Goal: Transaction & Acquisition: Purchase product/service

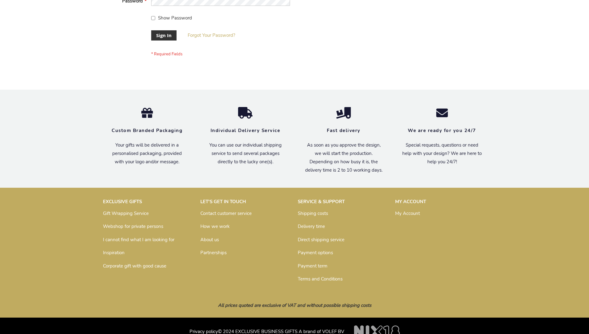
scroll to position [199, 0]
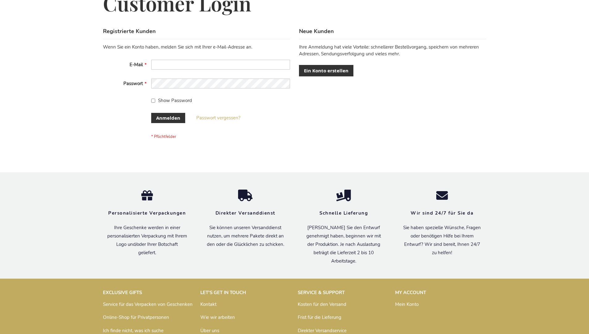
scroll to position [207, 0]
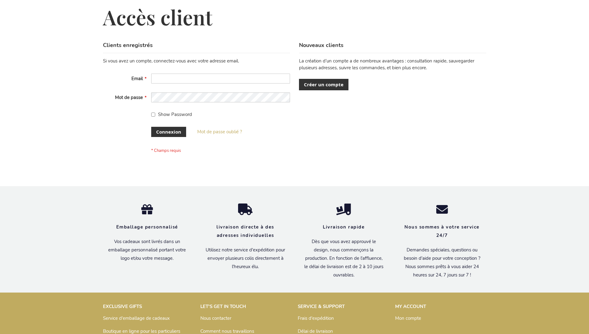
scroll to position [208, 0]
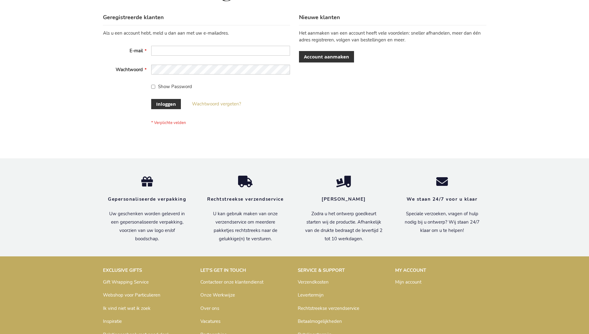
scroll to position [210, 0]
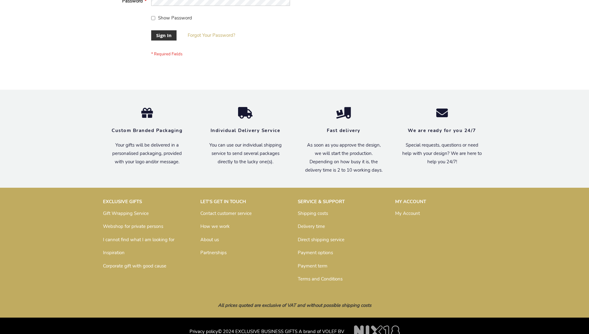
scroll to position [199, 0]
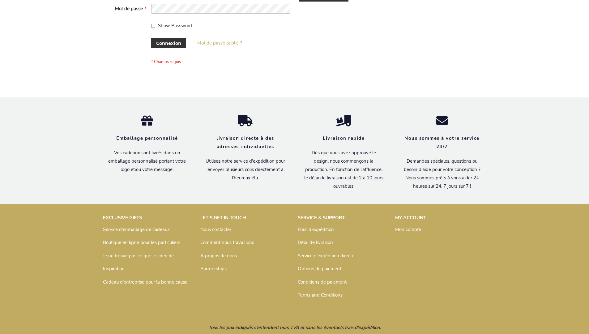
scroll to position [213, 0]
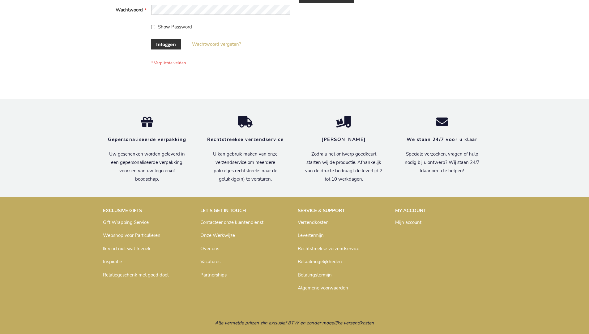
scroll to position [210, 0]
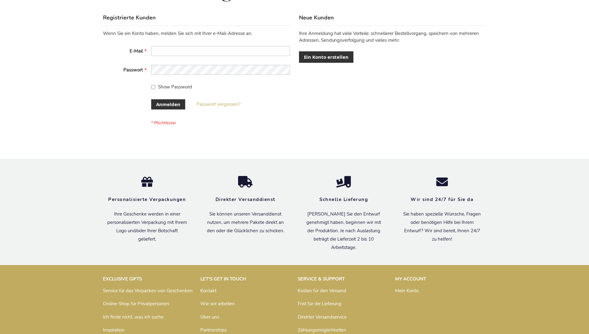
scroll to position [207, 0]
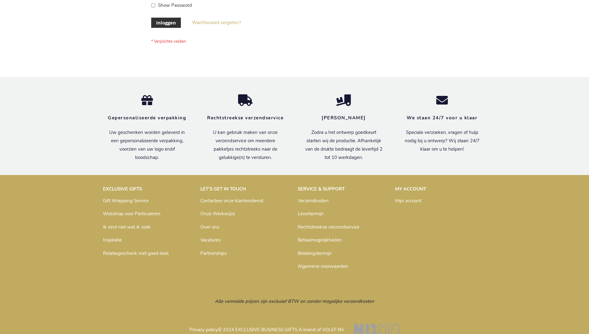
scroll to position [210, 0]
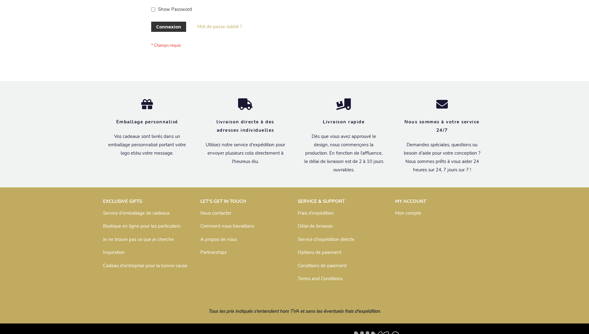
scroll to position [213, 0]
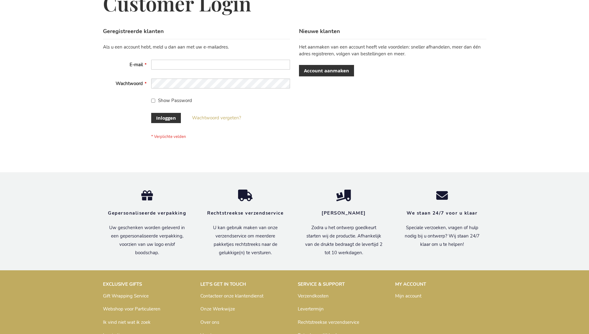
scroll to position [210, 0]
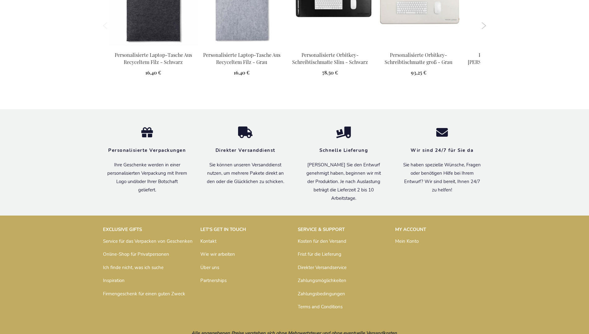
scroll to position [703, 0]
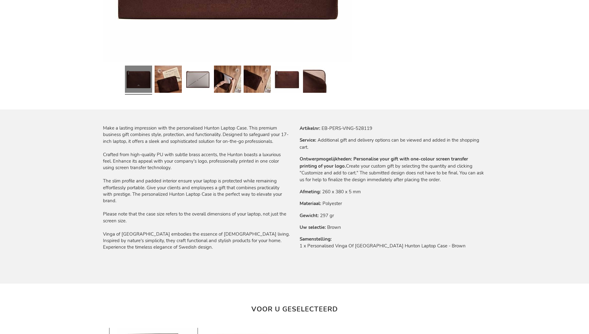
scroll to position [692, 0]
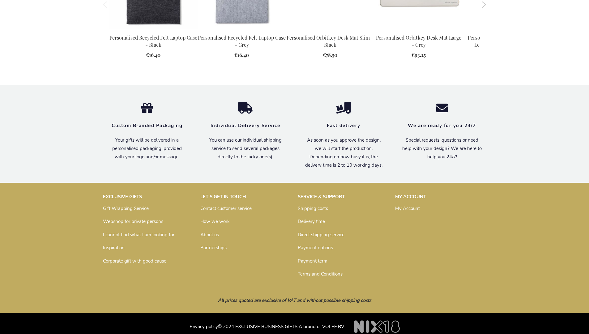
scroll to position [681, 0]
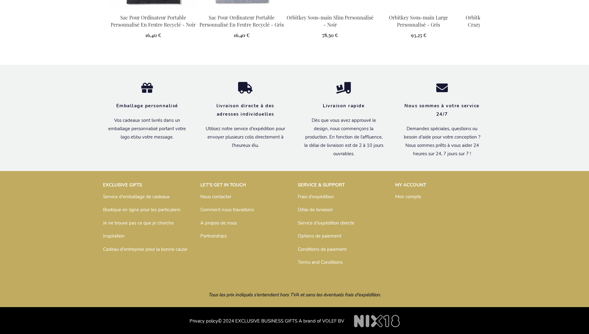
scroll to position [703, 0]
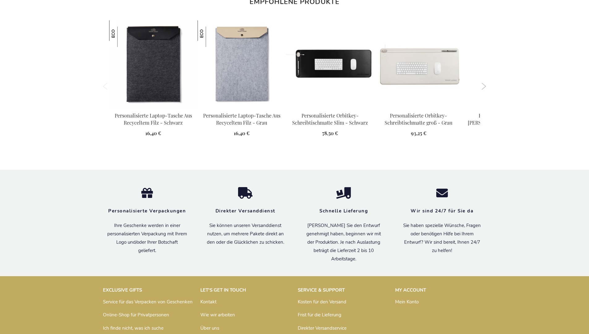
scroll to position [703, 0]
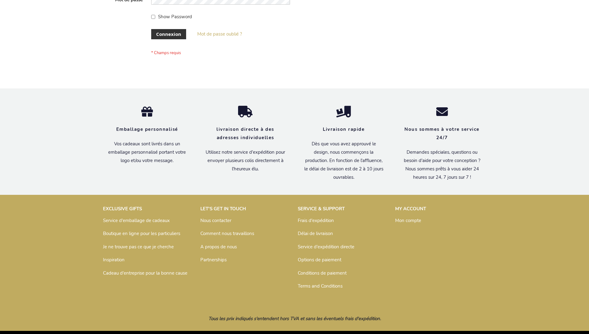
scroll to position [213, 0]
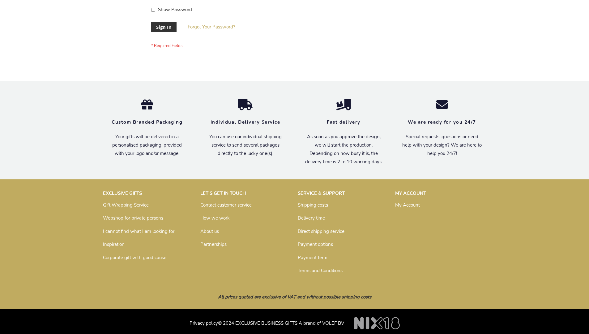
scroll to position [199, 0]
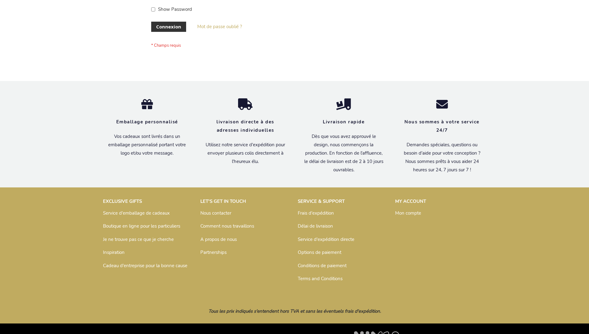
scroll to position [213, 0]
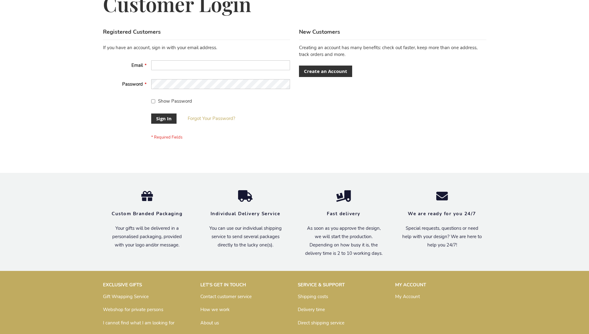
scroll to position [199, 0]
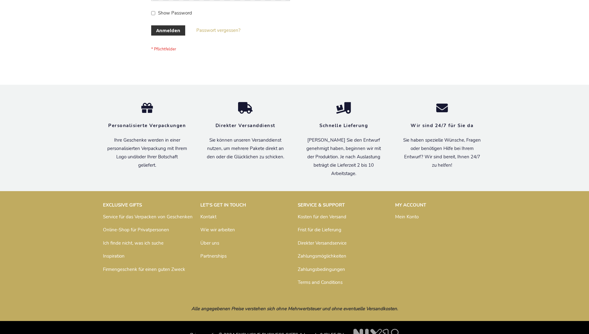
scroll to position [207, 0]
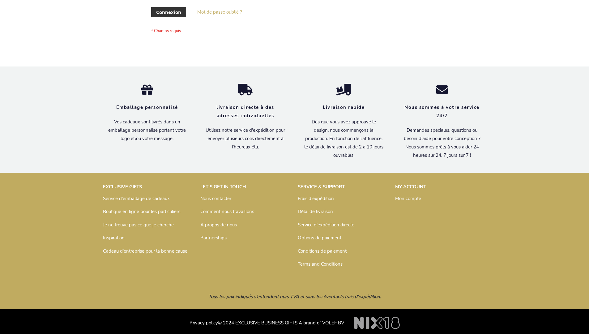
scroll to position [213, 0]
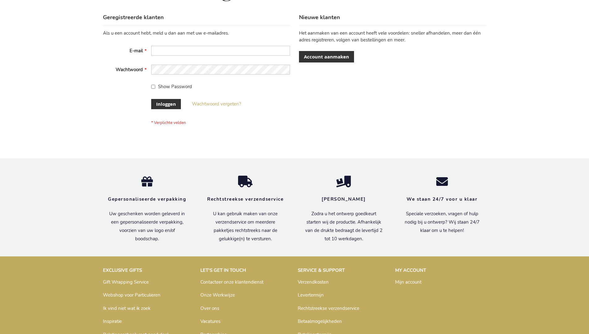
scroll to position [210, 0]
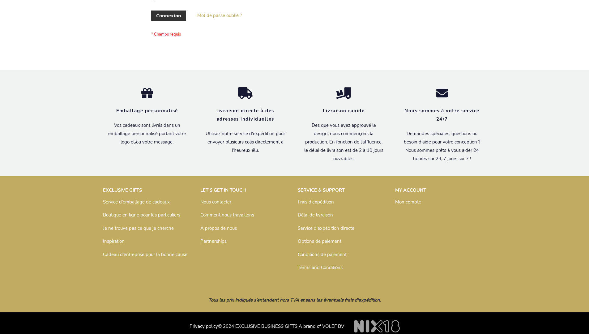
scroll to position [213, 0]
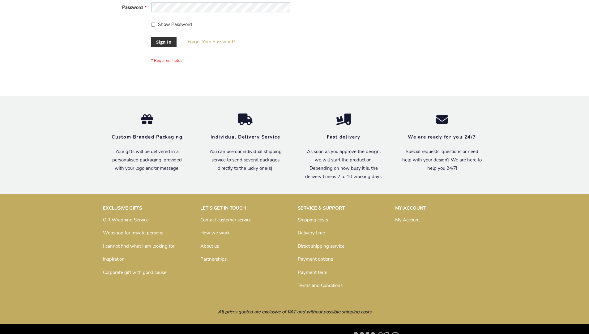
scroll to position [199, 0]
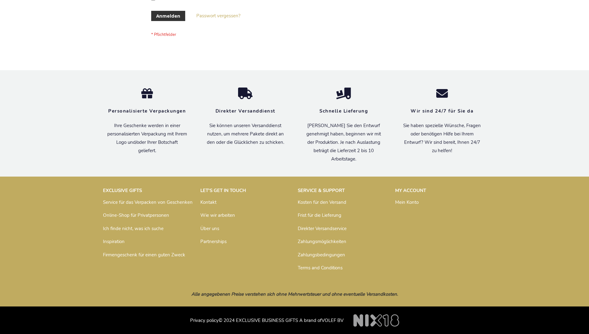
scroll to position [207, 0]
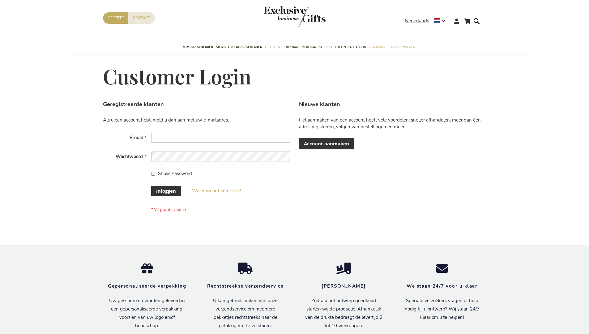
scroll to position [210, 0]
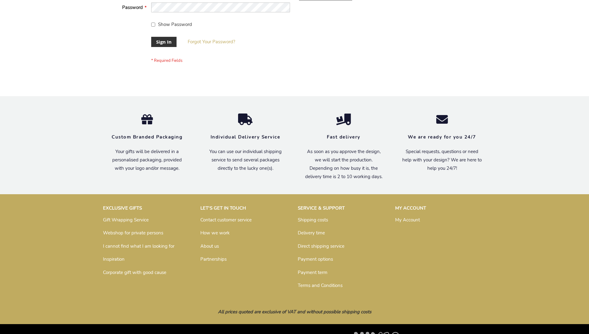
scroll to position [199, 0]
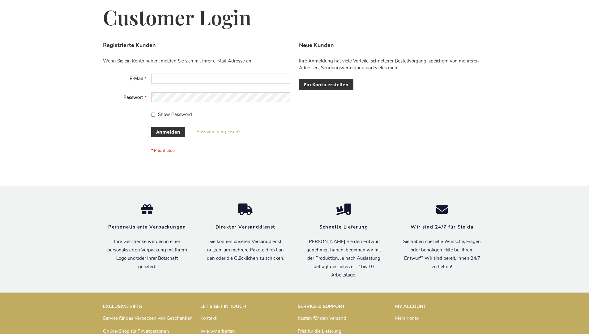
scroll to position [207, 0]
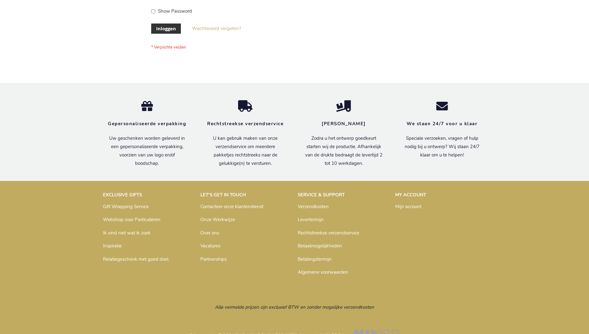
scroll to position [210, 0]
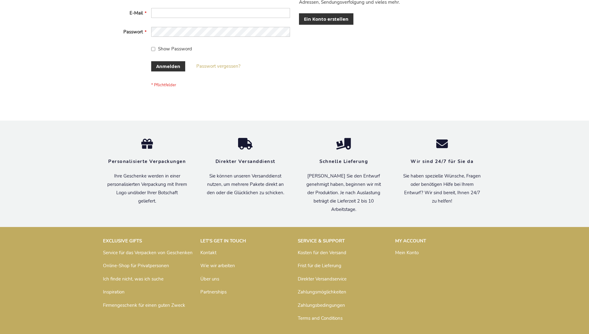
scroll to position [207, 0]
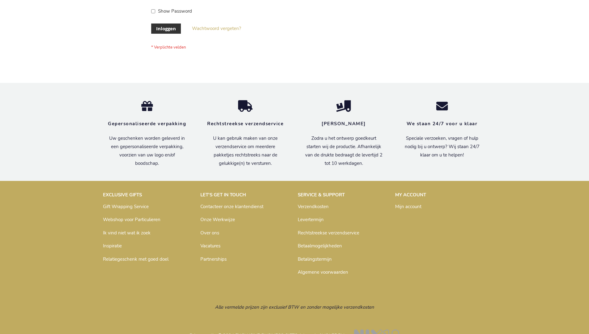
scroll to position [210, 0]
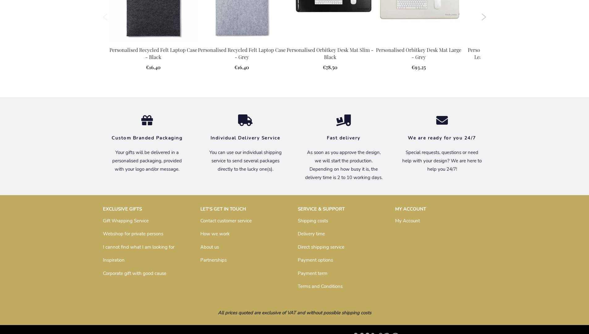
scroll to position [681, 0]
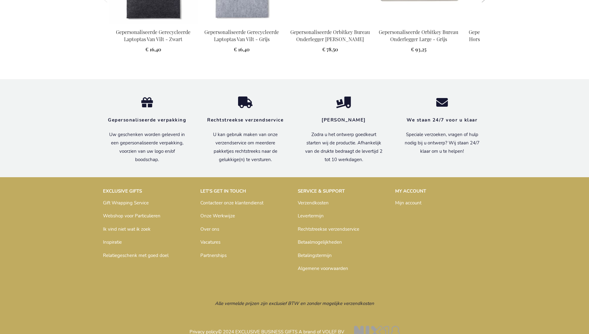
scroll to position [692, 0]
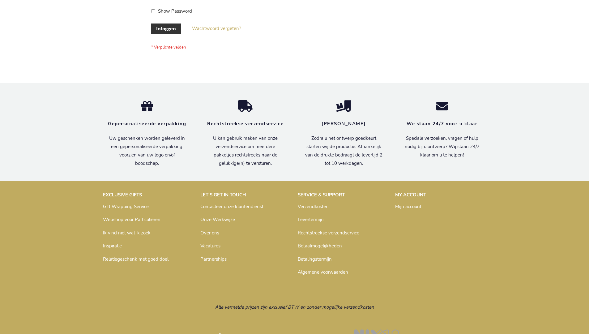
scroll to position [210, 0]
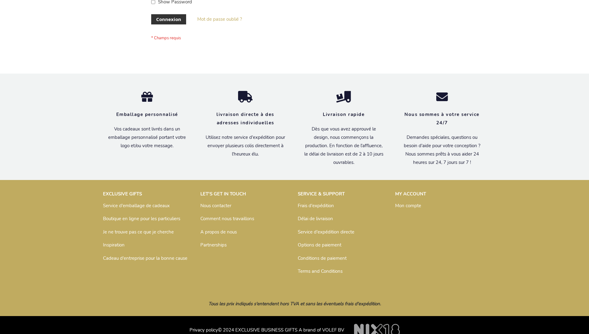
scroll to position [208, 0]
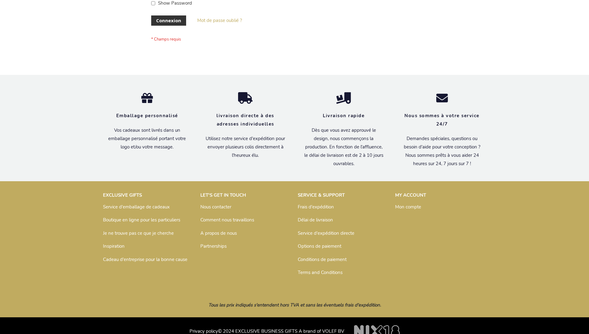
scroll to position [213, 0]
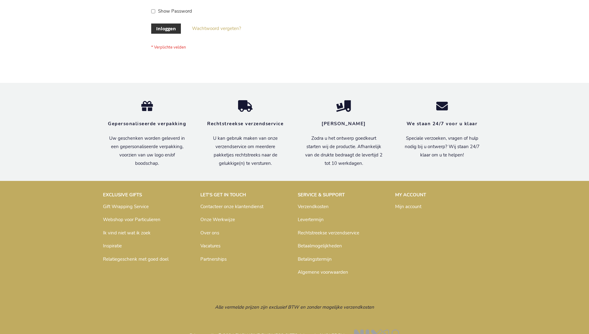
scroll to position [210, 0]
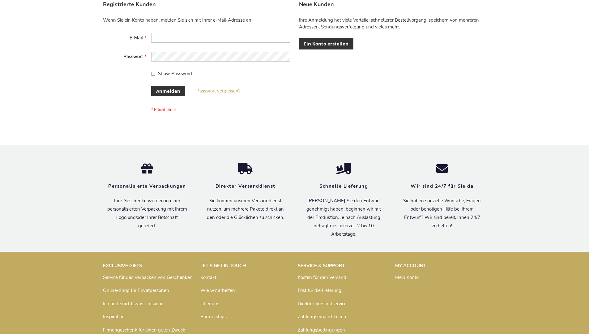
scroll to position [207, 0]
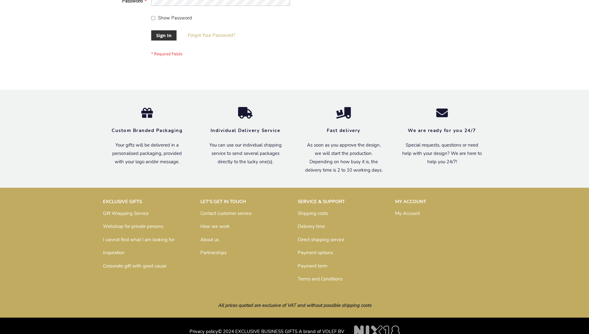
scroll to position [199, 0]
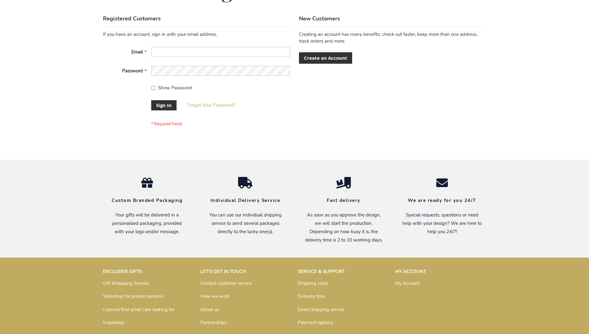
scroll to position [199, 0]
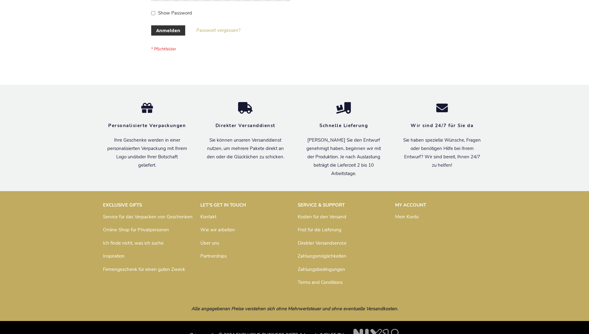
scroll to position [207, 0]
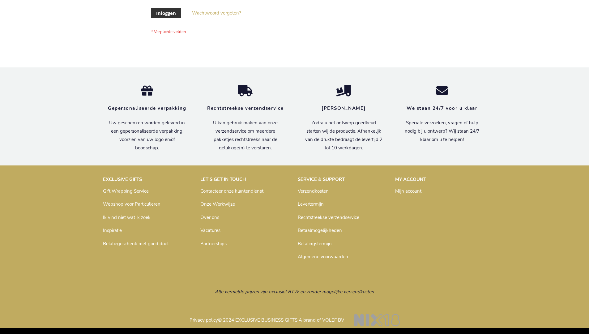
scroll to position [210, 0]
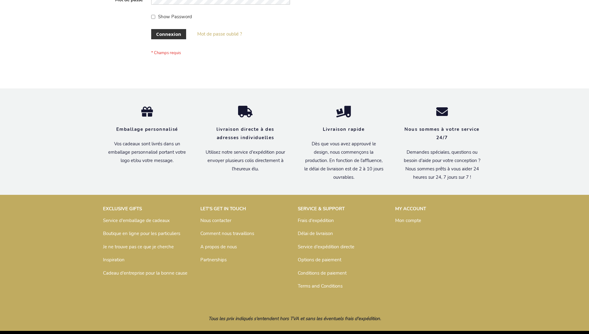
scroll to position [213, 0]
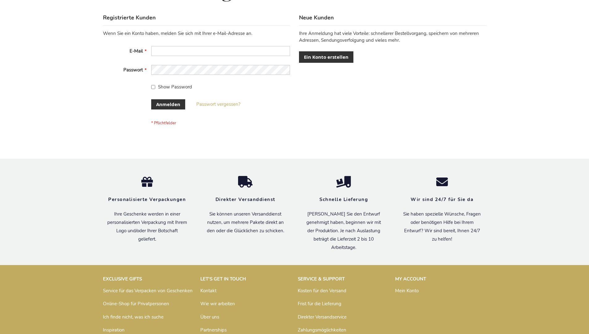
scroll to position [207, 0]
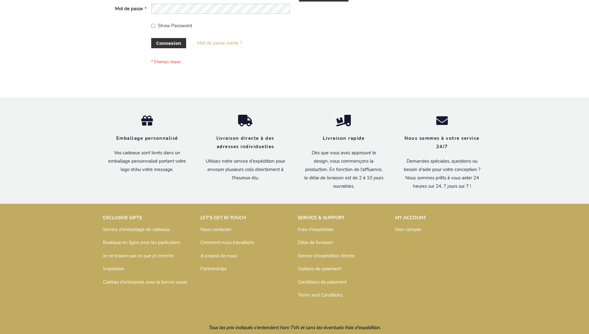
scroll to position [213, 0]
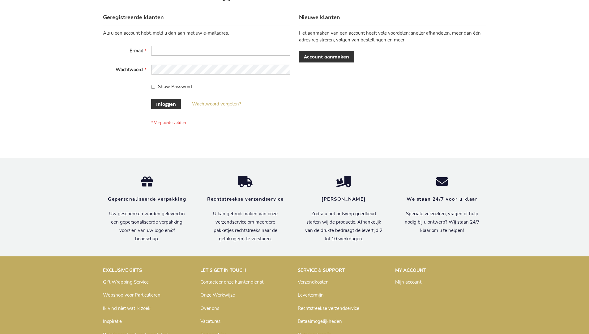
scroll to position [210, 0]
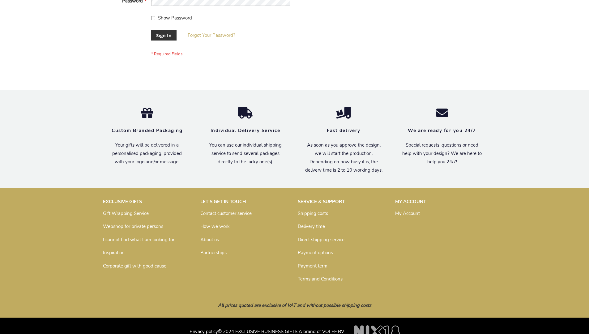
scroll to position [199, 0]
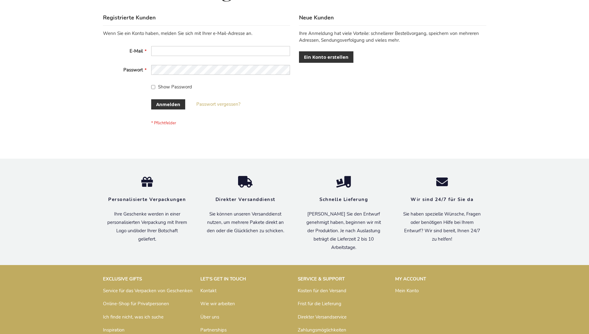
scroll to position [207, 0]
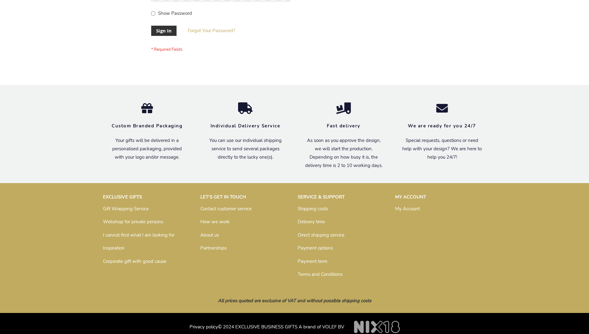
scroll to position [199, 0]
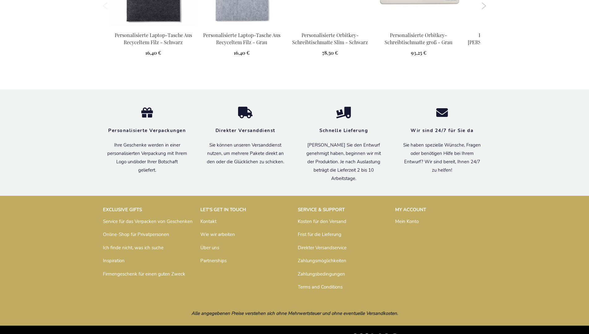
scroll to position [703, 0]
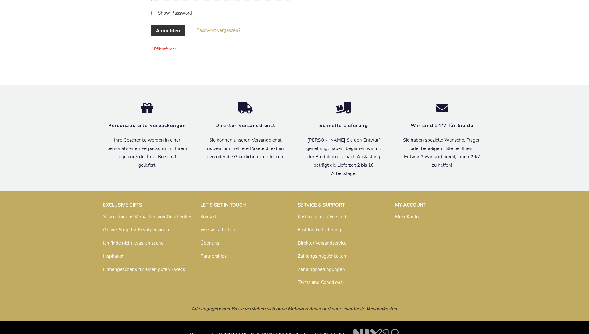
scroll to position [207, 0]
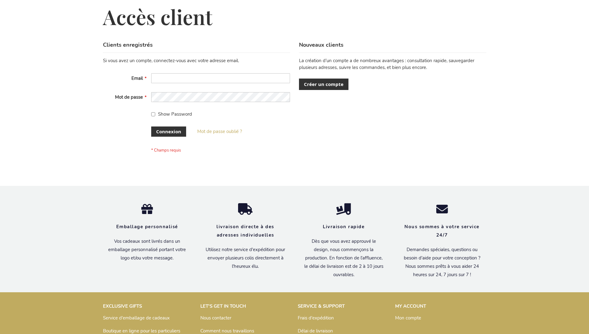
scroll to position [213, 0]
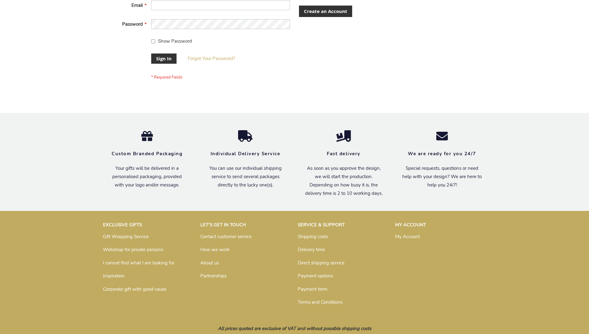
scroll to position [199, 0]
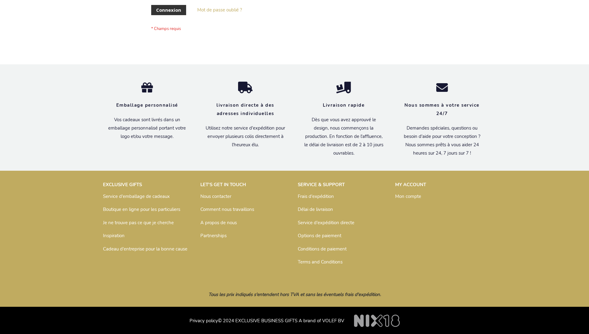
scroll to position [213, 0]
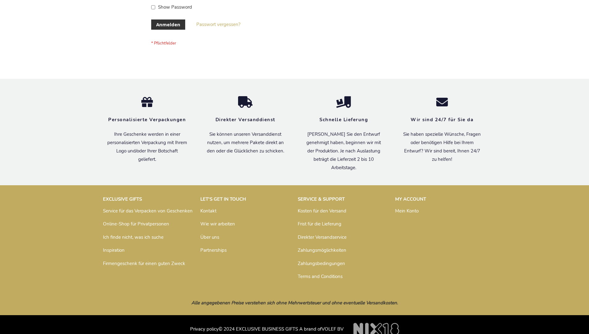
scroll to position [207, 0]
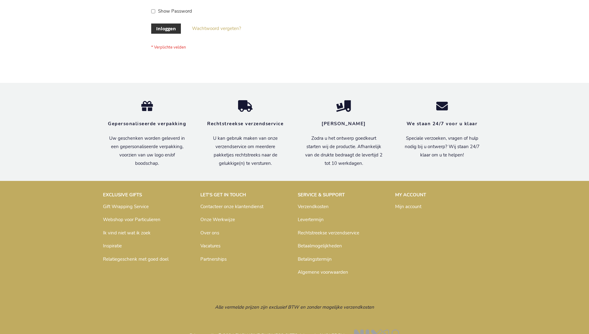
scroll to position [210, 0]
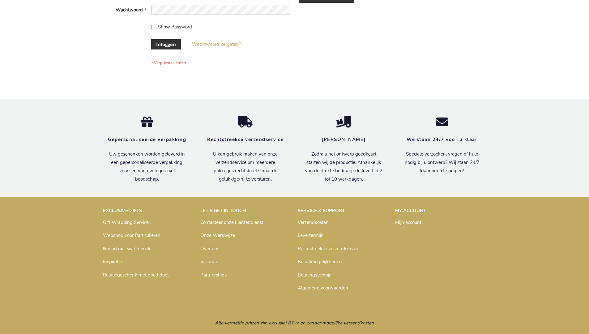
scroll to position [210, 0]
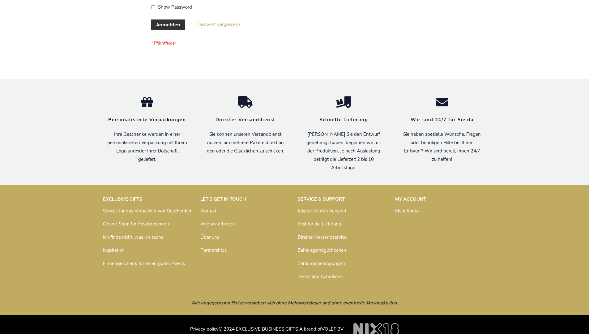
scroll to position [207, 0]
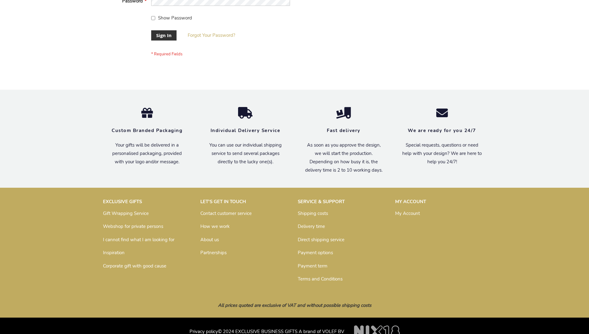
scroll to position [199, 0]
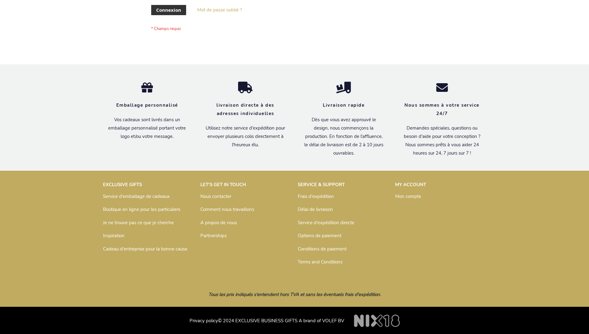
scroll to position [213, 0]
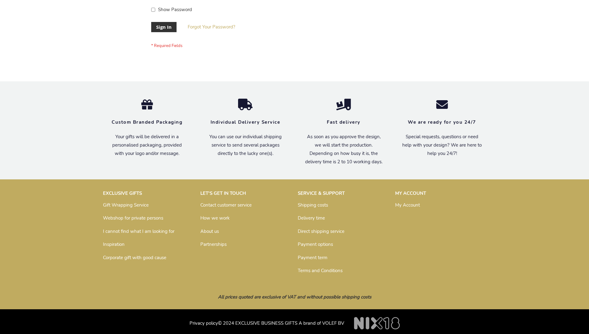
scroll to position [199, 0]
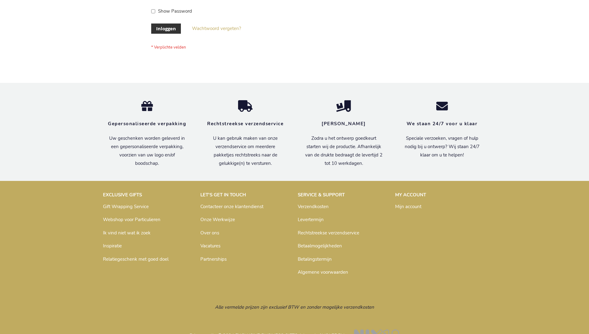
scroll to position [210, 0]
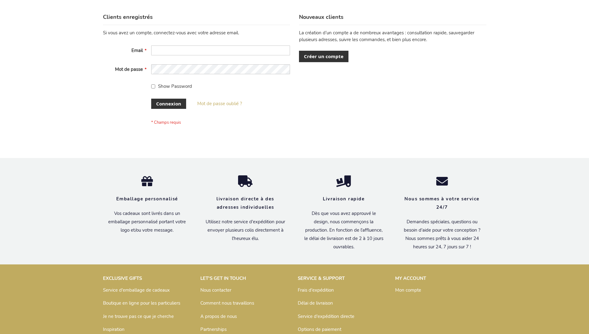
scroll to position [213, 0]
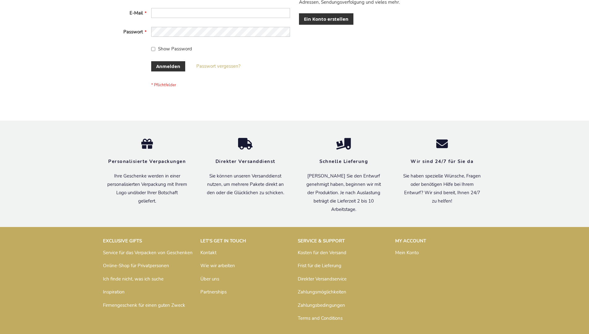
scroll to position [207, 0]
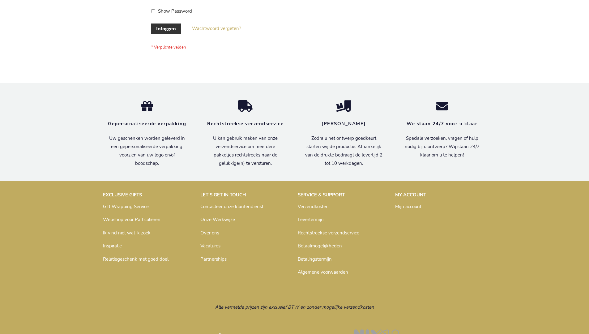
scroll to position [210, 0]
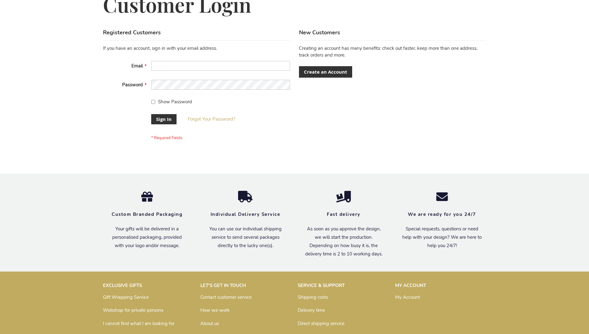
scroll to position [194, 0]
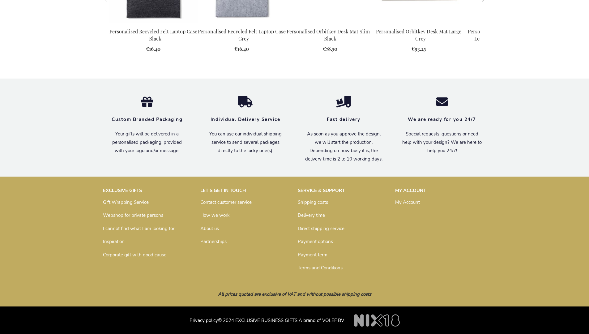
scroll to position [681, 0]
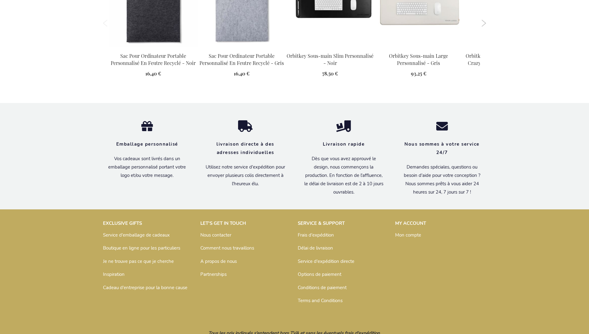
scroll to position [703, 0]
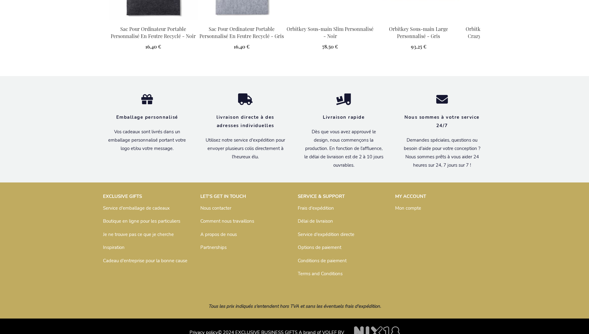
scroll to position [703, 0]
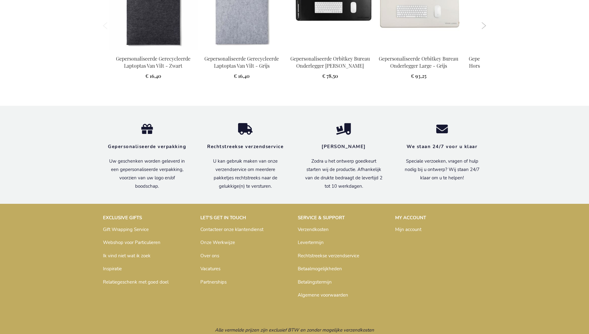
scroll to position [692, 0]
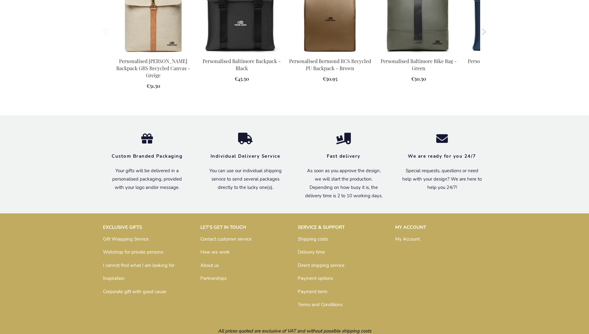
scroll to position [832, 0]
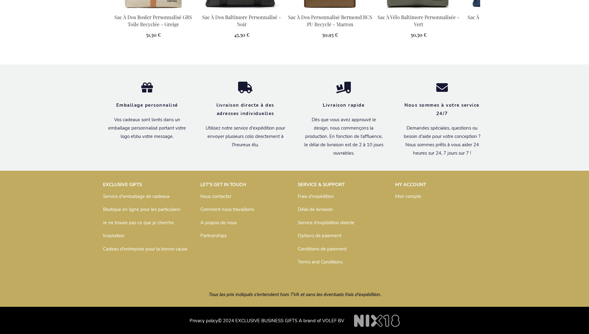
scroll to position [853, 0]
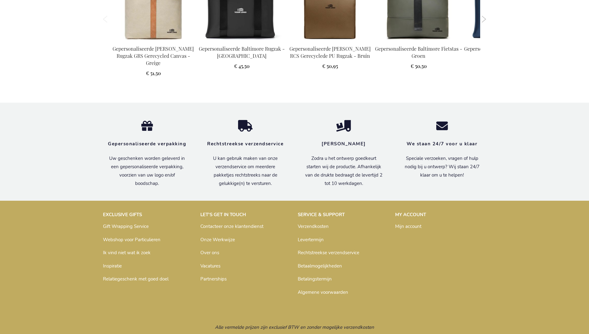
scroll to position [850, 0]
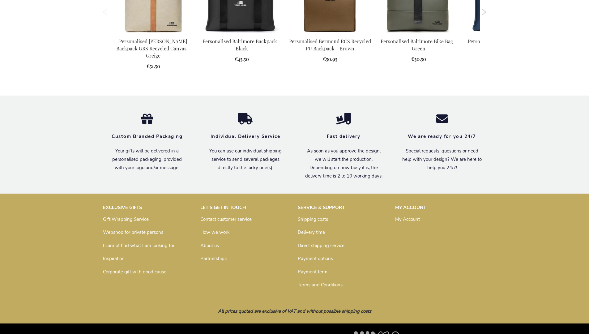
scroll to position [832, 0]
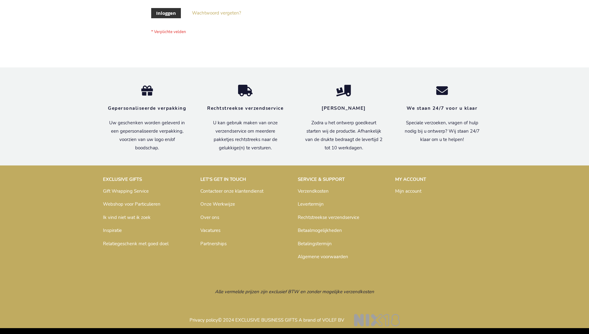
scroll to position [210, 0]
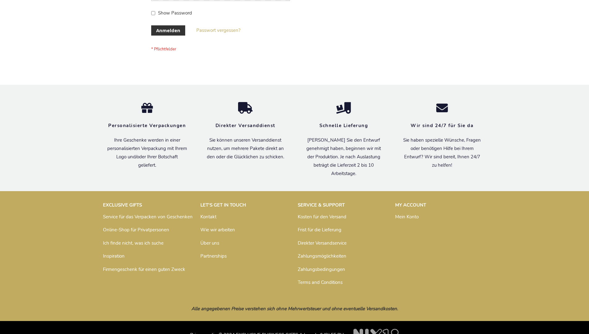
scroll to position [207, 0]
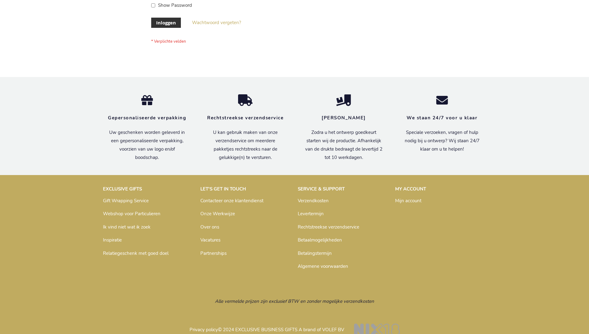
scroll to position [210, 0]
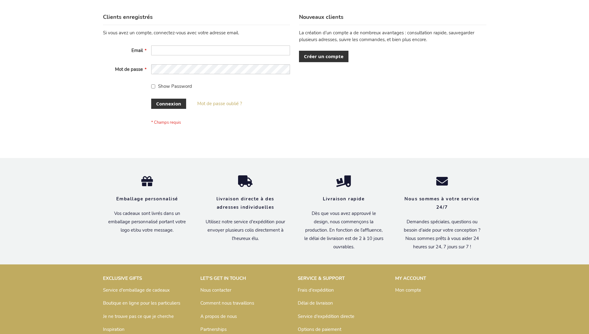
scroll to position [213, 0]
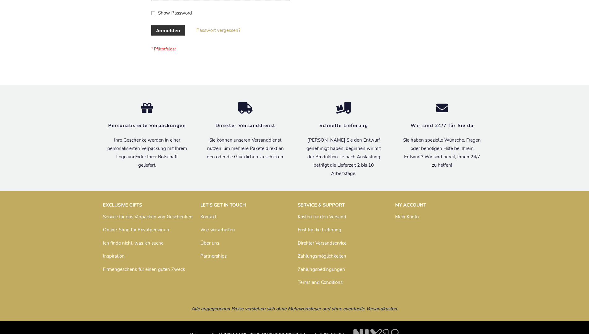
scroll to position [207, 0]
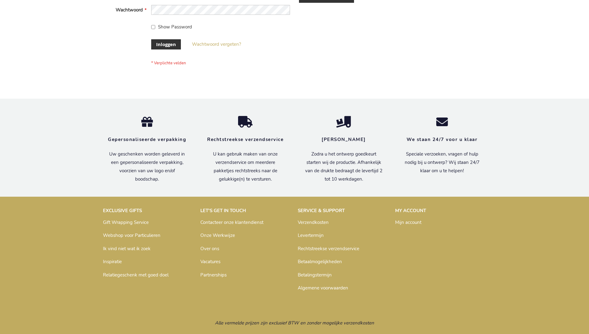
scroll to position [210, 0]
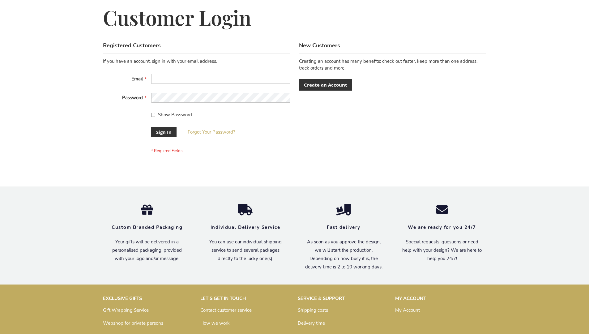
scroll to position [199, 0]
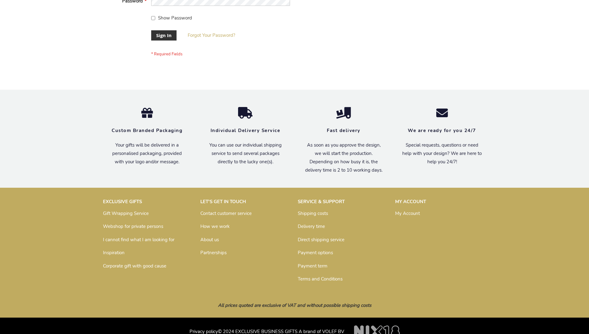
scroll to position [199, 0]
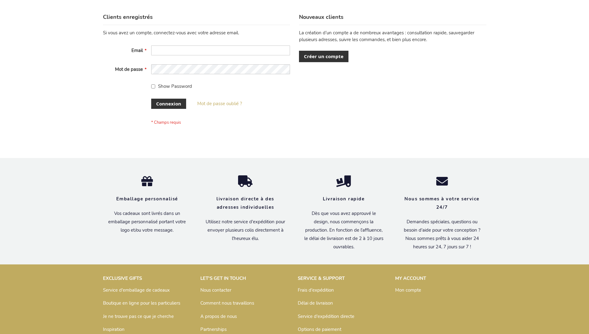
scroll to position [213, 0]
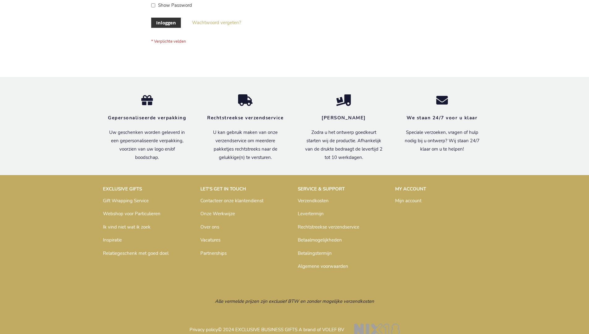
scroll to position [210, 0]
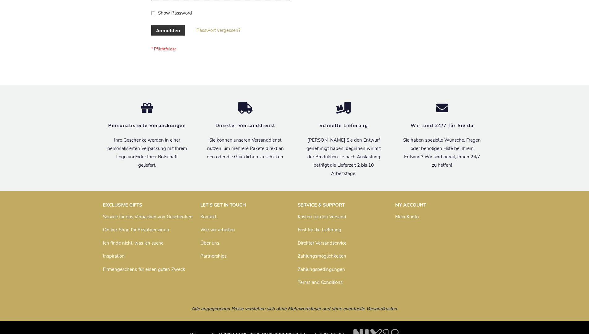
scroll to position [207, 0]
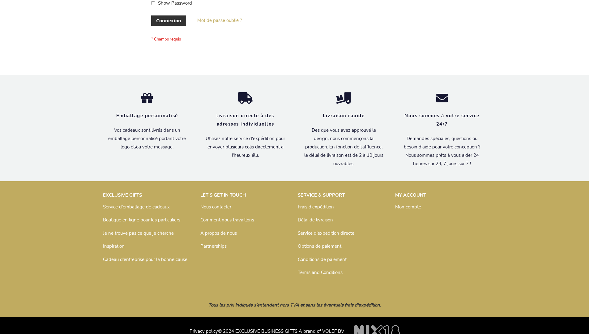
scroll to position [213, 0]
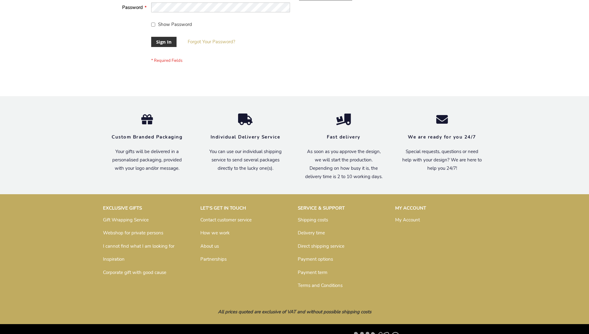
scroll to position [199, 0]
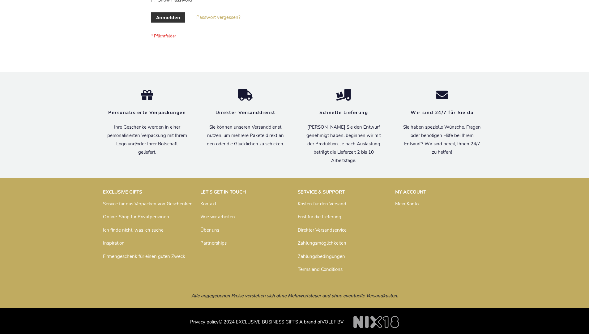
scroll to position [207, 0]
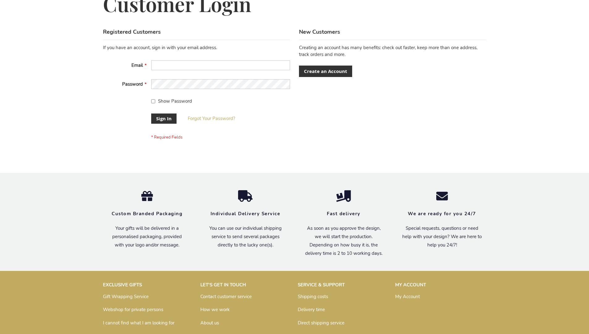
scroll to position [199, 0]
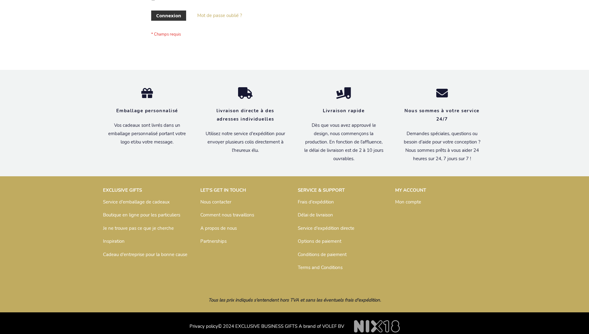
scroll to position [213, 0]
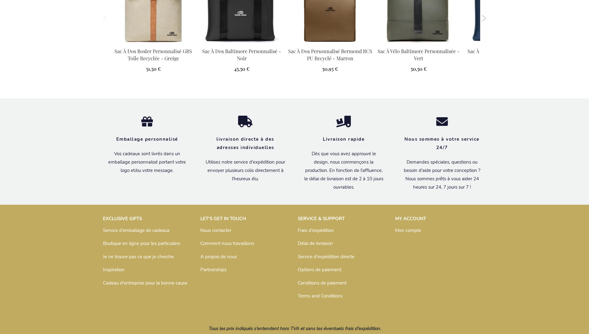
scroll to position [853, 0]
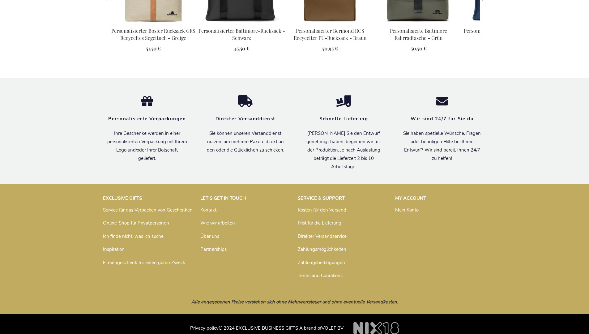
scroll to position [847, 0]
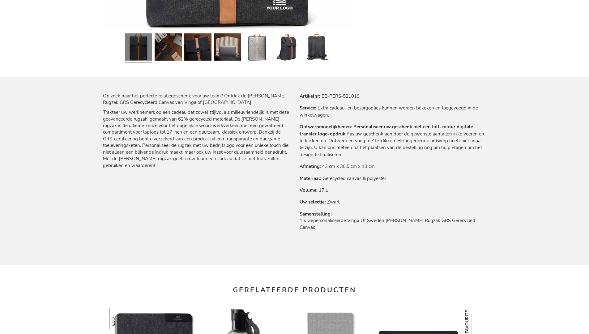
scroll to position [850, 0]
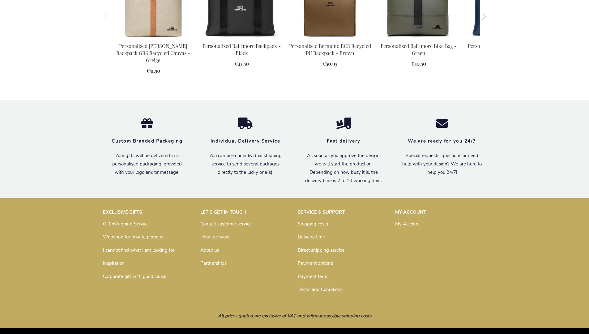
scroll to position [832, 0]
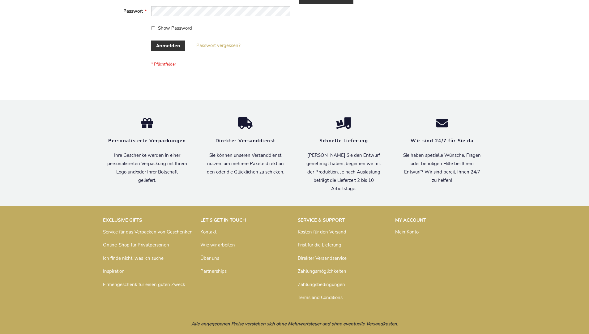
scroll to position [207, 0]
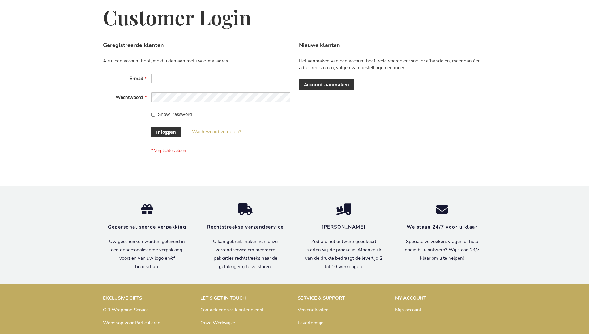
scroll to position [210, 0]
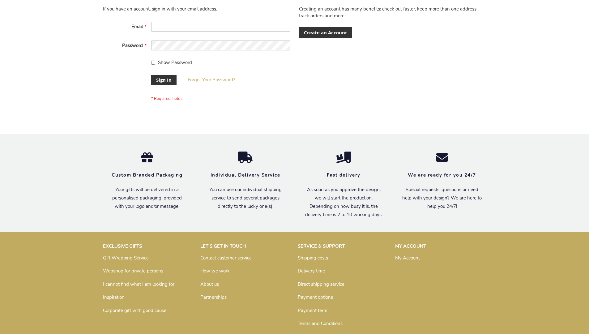
scroll to position [199, 0]
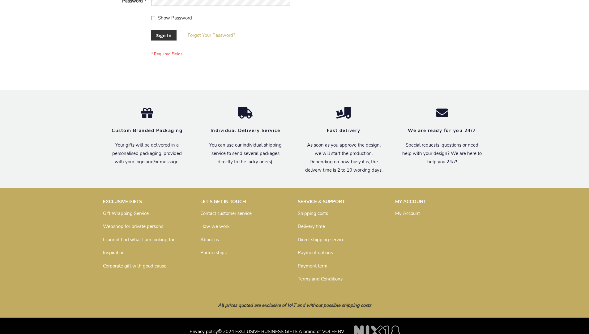
scroll to position [199, 0]
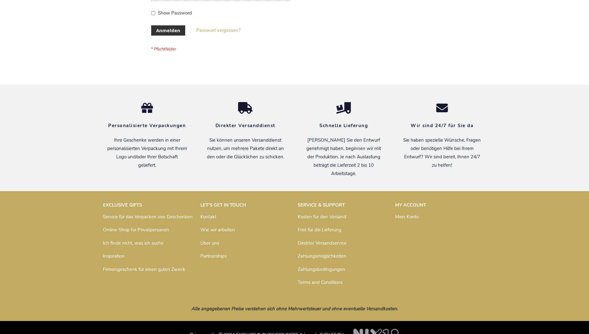
scroll to position [207, 0]
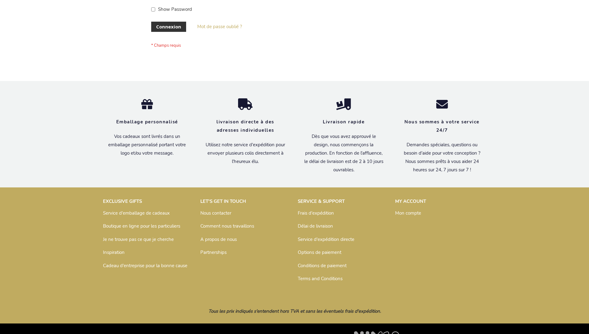
scroll to position [213, 0]
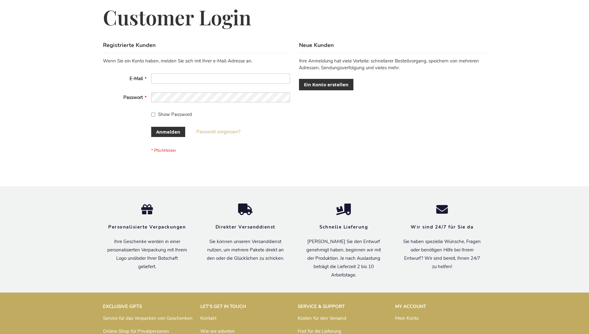
scroll to position [207, 0]
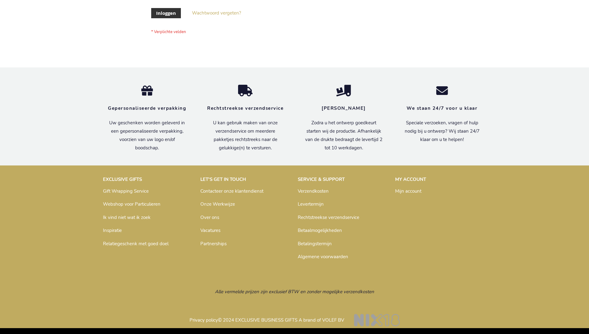
scroll to position [210, 0]
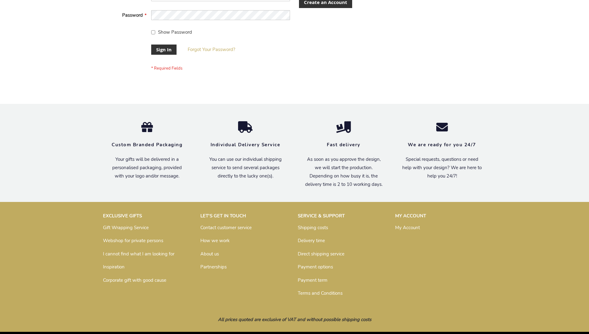
scroll to position [199, 0]
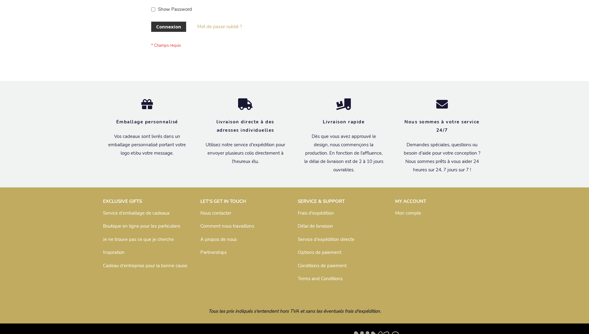
scroll to position [213, 0]
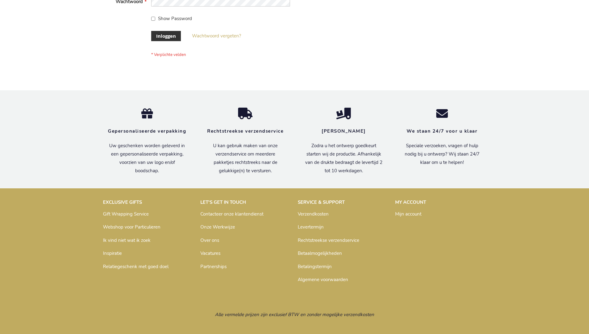
scroll to position [210, 0]
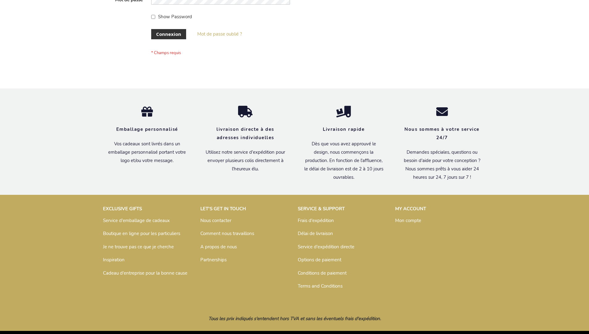
scroll to position [213, 0]
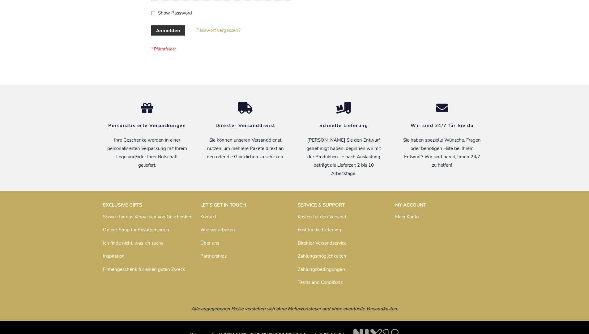
scroll to position [207, 0]
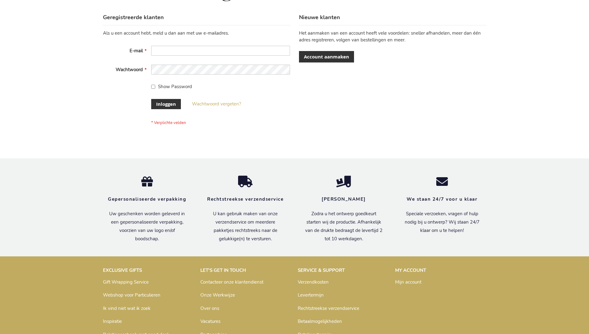
scroll to position [210, 0]
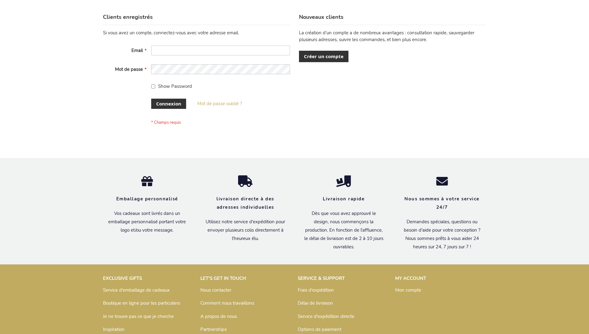
scroll to position [213, 0]
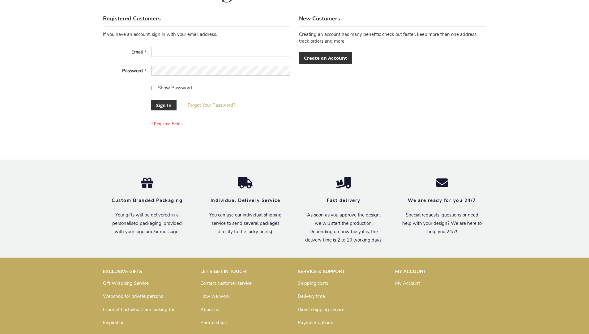
scroll to position [199, 0]
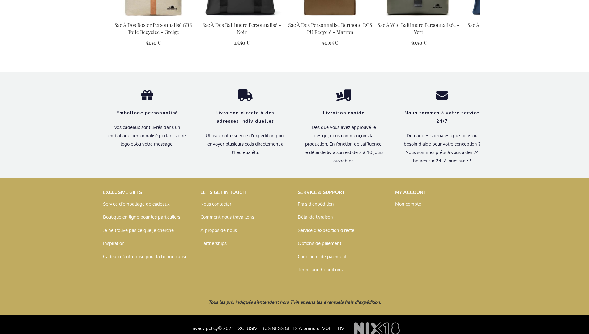
scroll to position [853, 0]
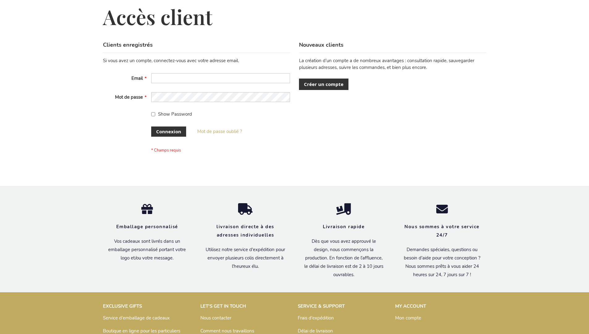
scroll to position [213, 0]
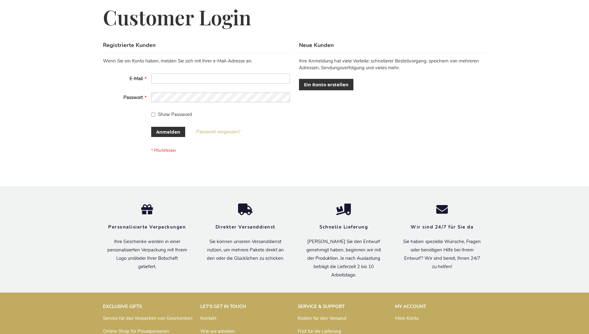
scroll to position [207, 0]
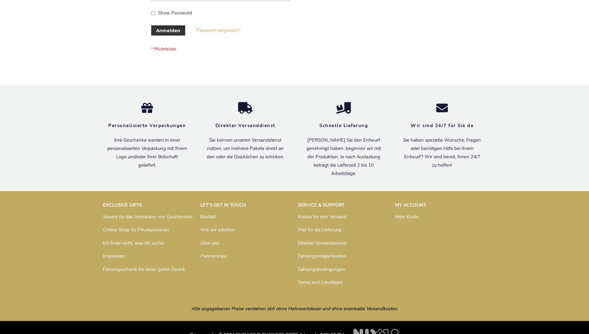
scroll to position [207, 0]
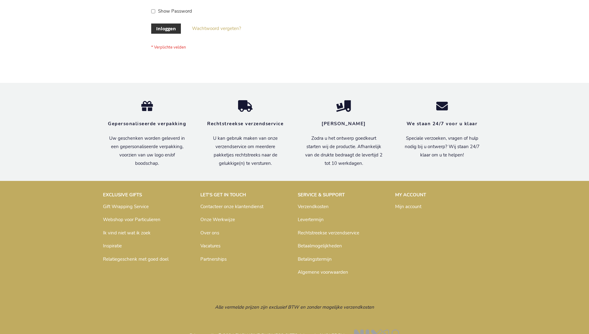
scroll to position [210, 0]
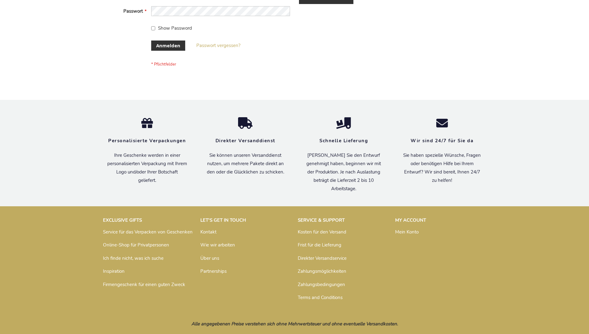
scroll to position [207, 0]
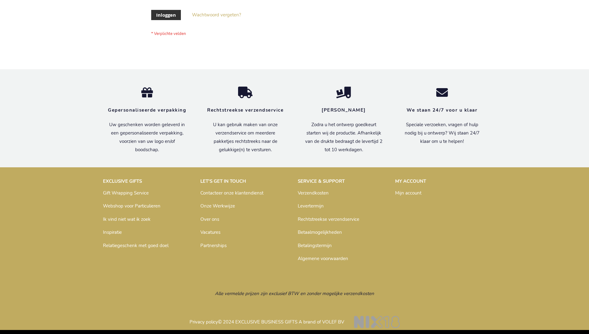
scroll to position [210, 0]
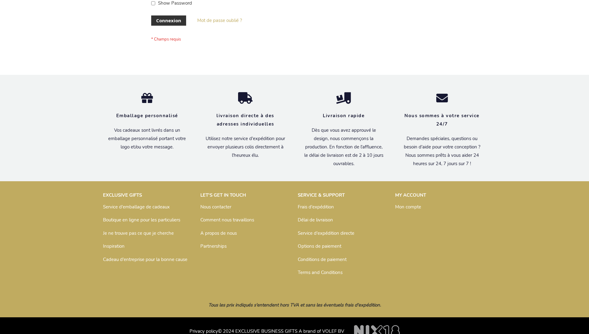
scroll to position [213, 0]
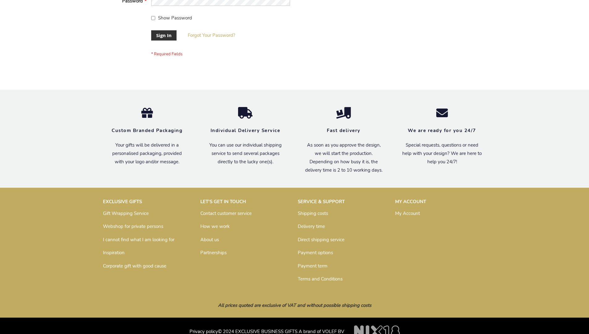
scroll to position [199, 0]
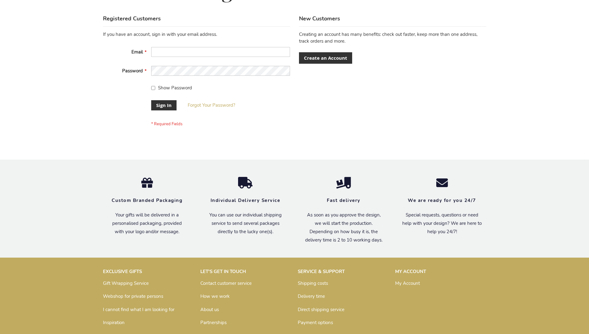
scroll to position [199, 0]
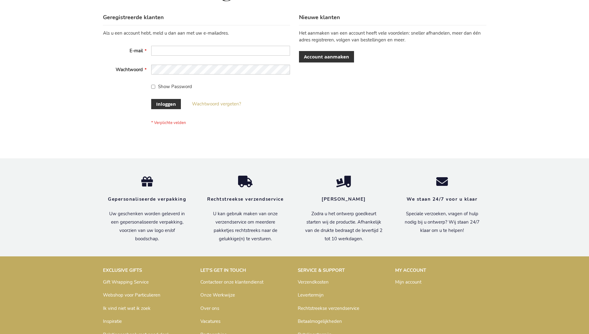
scroll to position [210, 0]
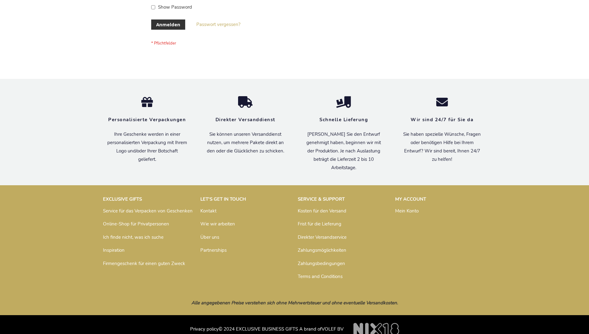
scroll to position [207, 0]
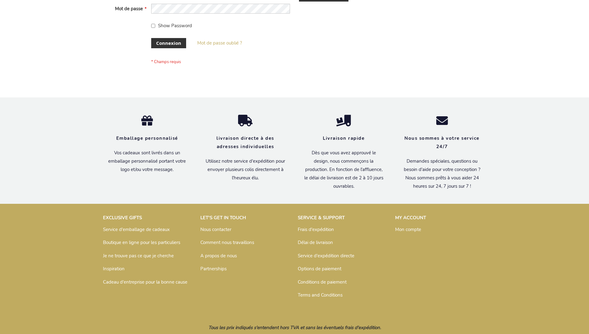
scroll to position [213, 0]
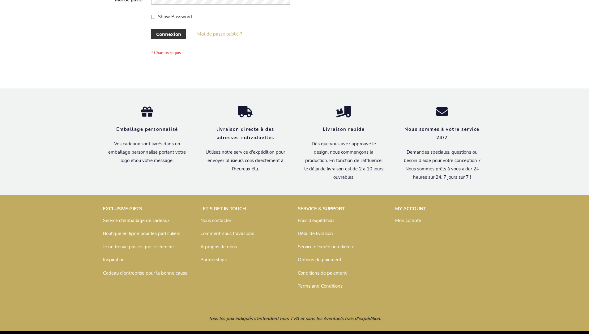
scroll to position [213, 0]
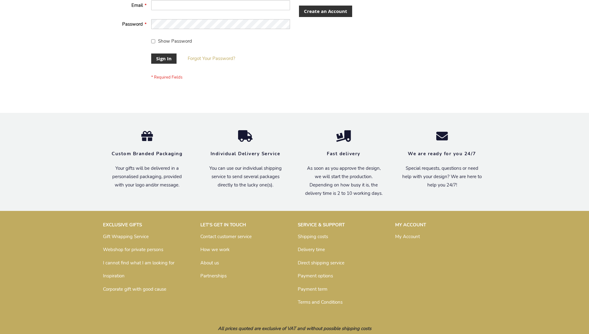
scroll to position [199, 0]
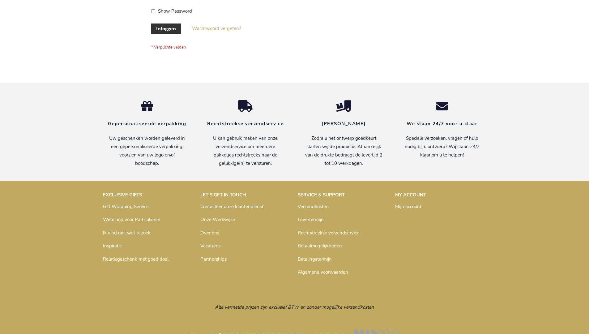
scroll to position [210, 0]
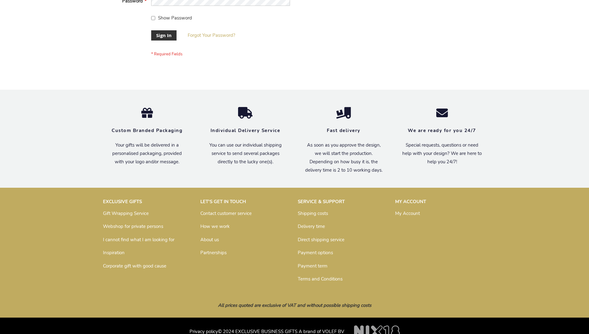
scroll to position [199, 0]
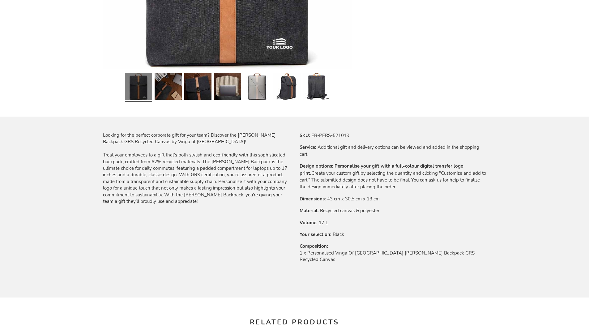
scroll to position [832, 0]
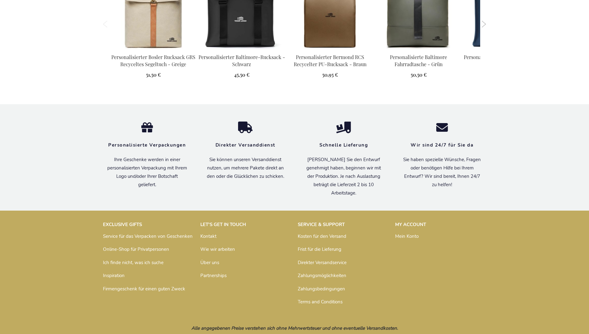
scroll to position [847, 0]
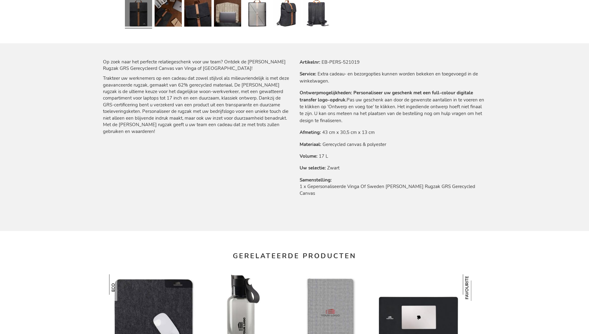
scroll to position [850, 0]
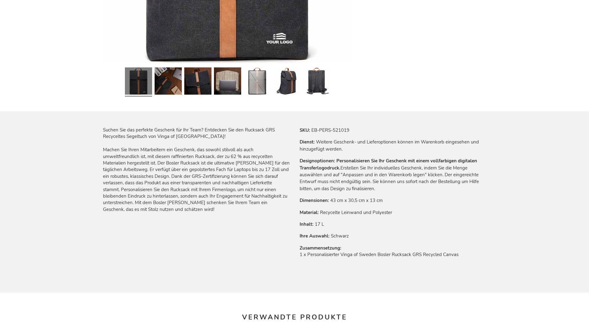
scroll to position [847, 0]
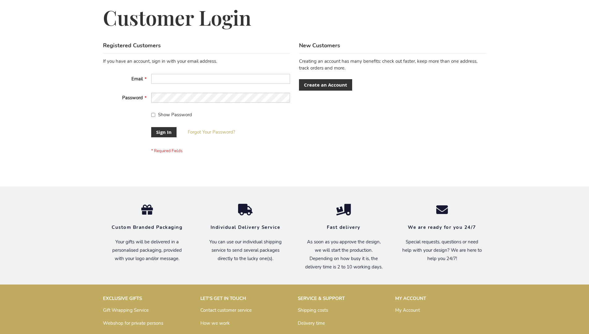
scroll to position [199, 0]
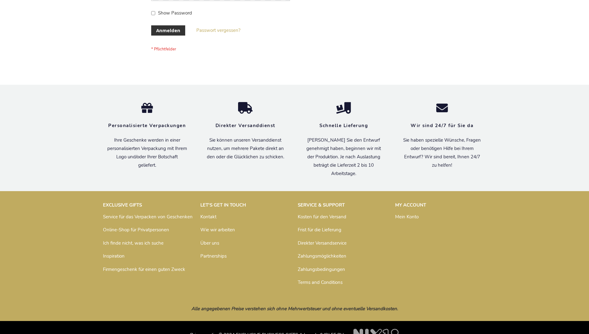
scroll to position [207, 0]
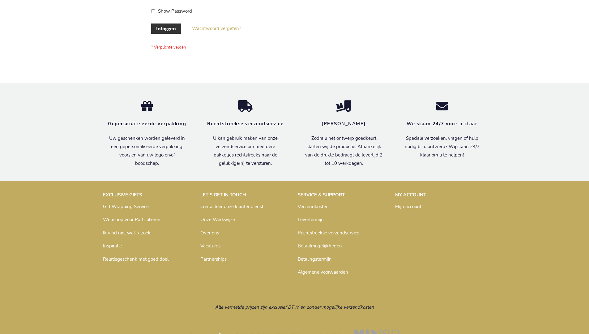
scroll to position [210, 0]
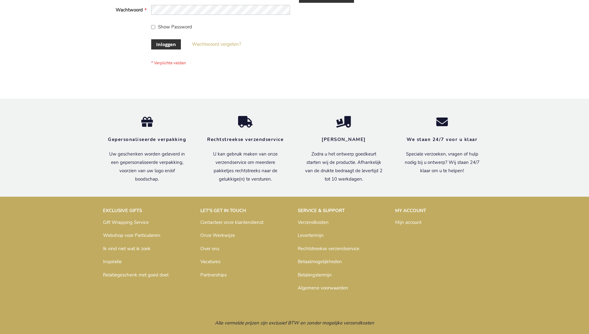
scroll to position [210, 0]
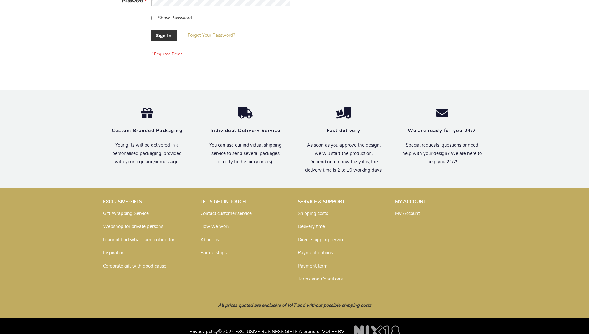
scroll to position [199, 0]
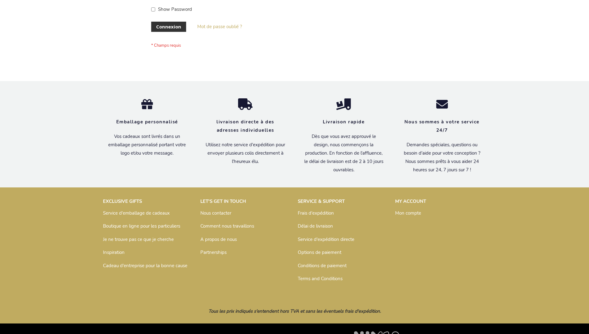
scroll to position [213, 0]
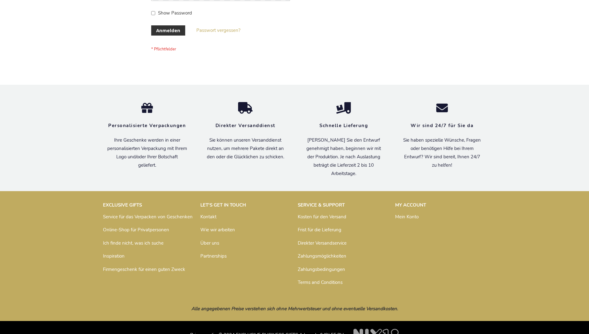
scroll to position [207, 0]
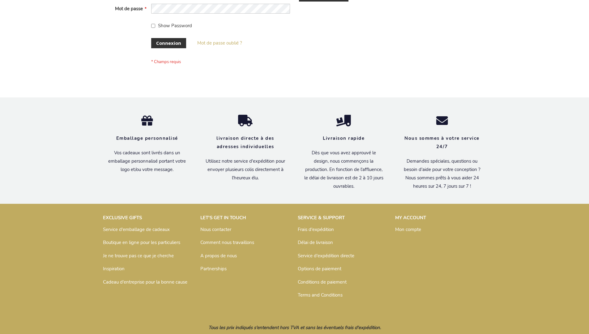
scroll to position [213, 0]
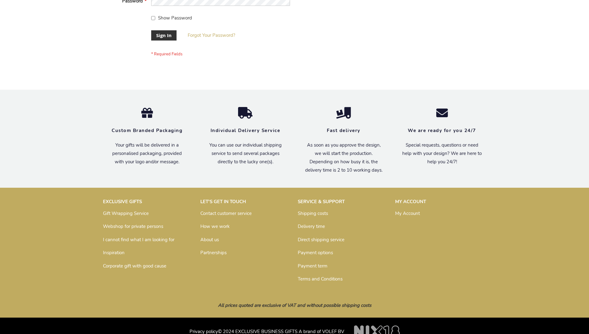
scroll to position [199, 0]
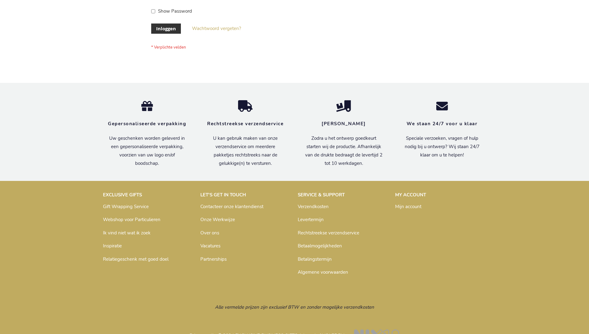
scroll to position [210, 0]
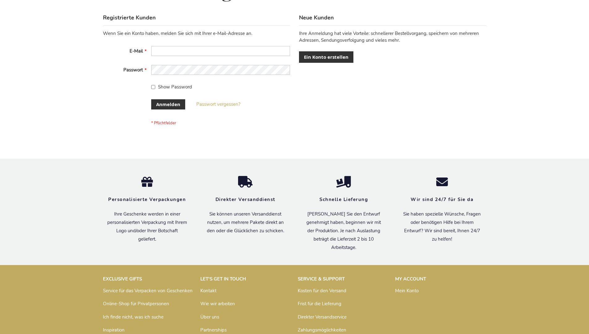
scroll to position [207, 0]
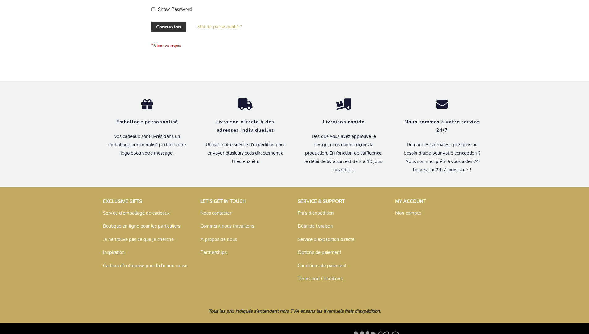
scroll to position [213, 0]
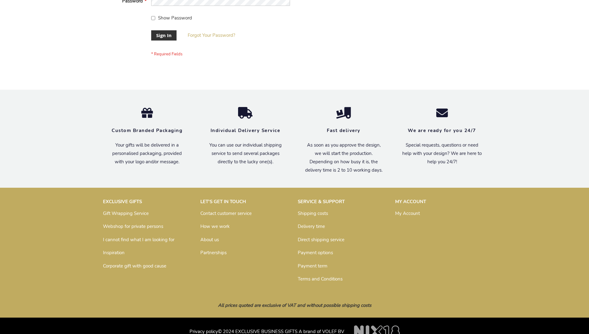
scroll to position [199, 0]
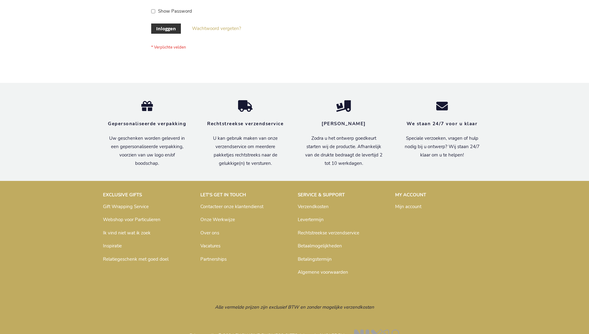
scroll to position [210, 0]
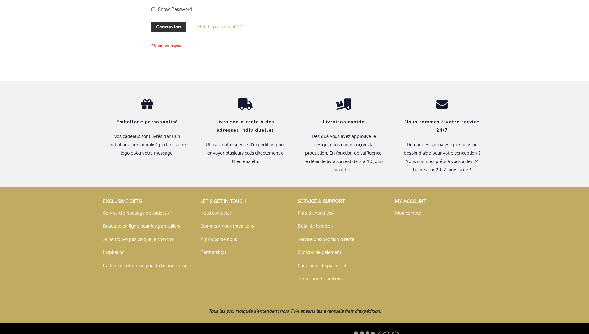
scroll to position [213, 0]
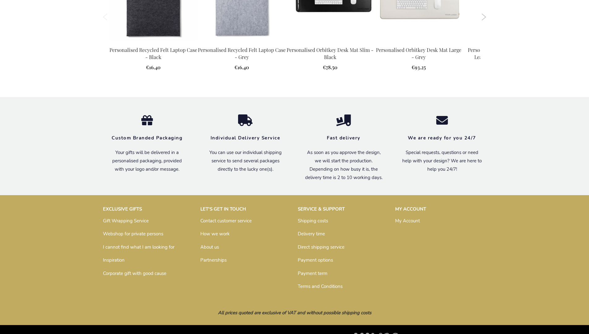
scroll to position [681, 0]
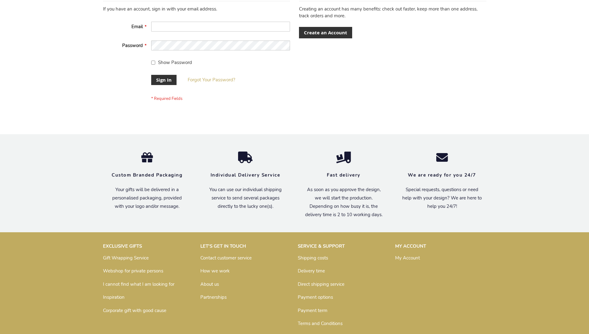
scroll to position [199, 0]
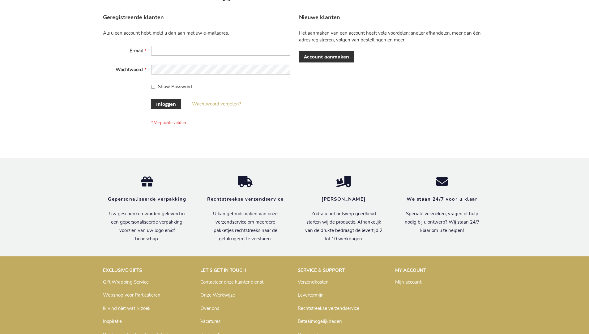
scroll to position [210, 0]
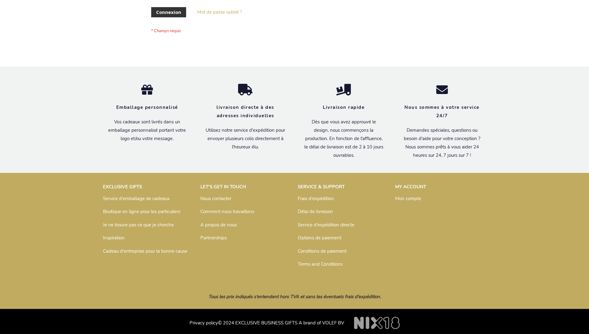
scroll to position [213, 0]
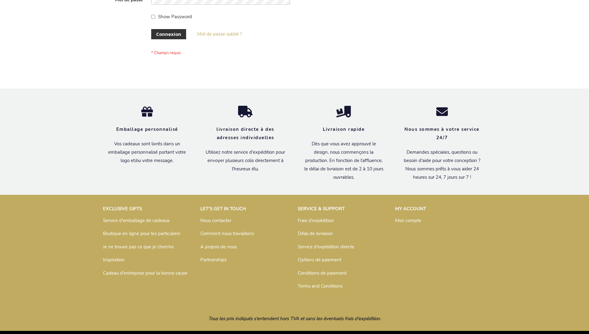
scroll to position [213, 0]
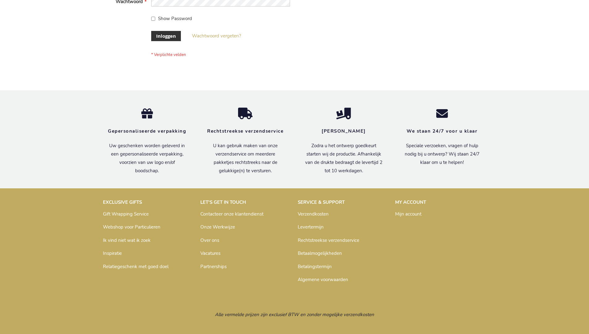
scroll to position [210, 0]
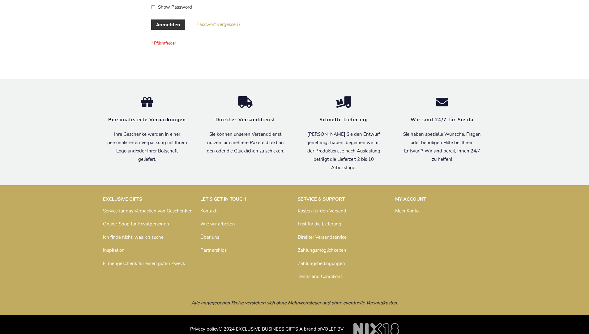
scroll to position [207, 0]
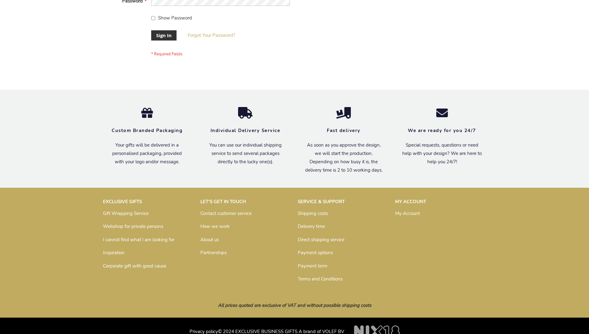
scroll to position [199, 0]
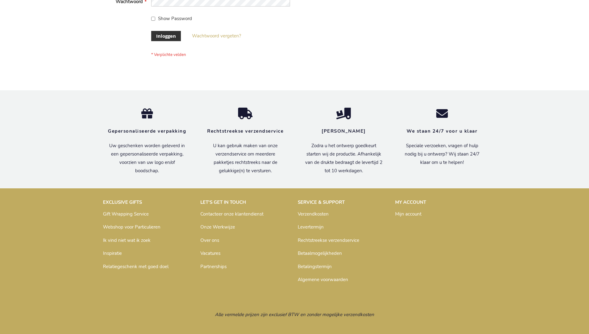
scroll to position [210, 0]
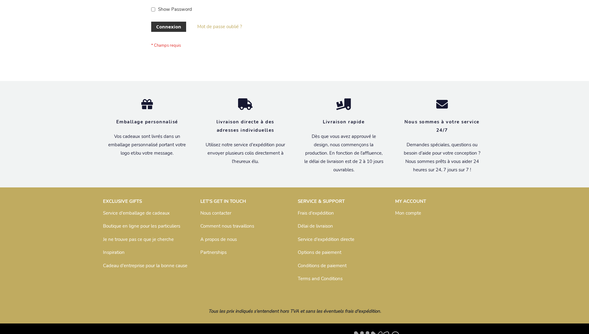
scroll to position [213, 0]
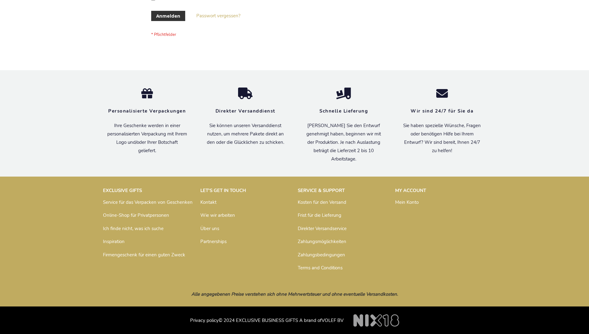
scroll to position [207, 0]
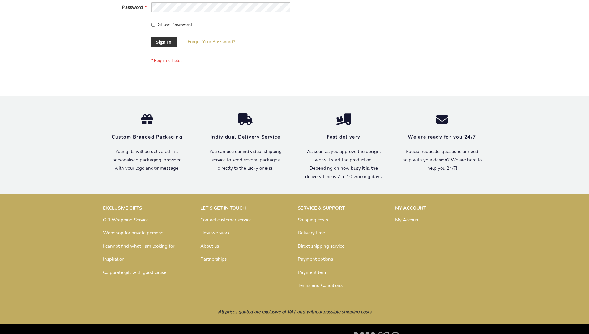
scroll to position [199, 0]
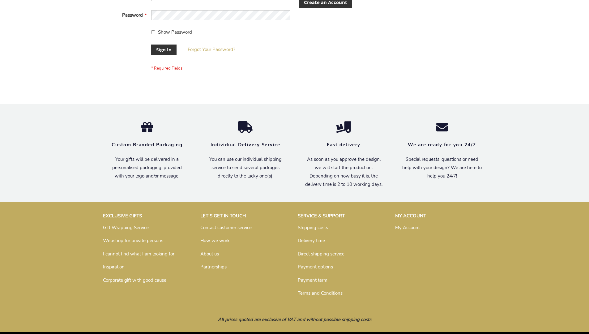
scroll to position [199, 0]
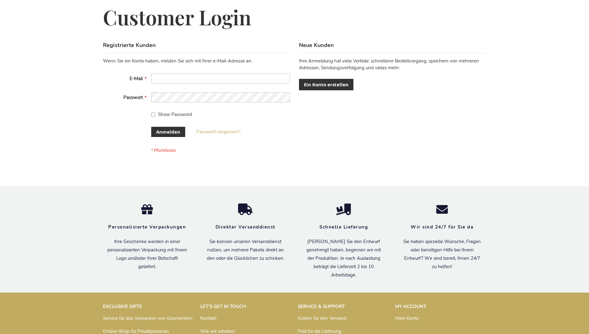
scroll to position [207, 0]
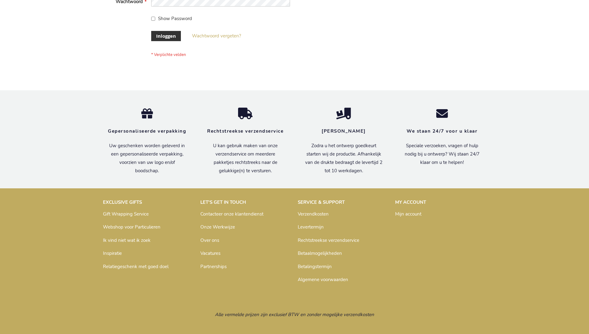
scroll to position [210, 0]
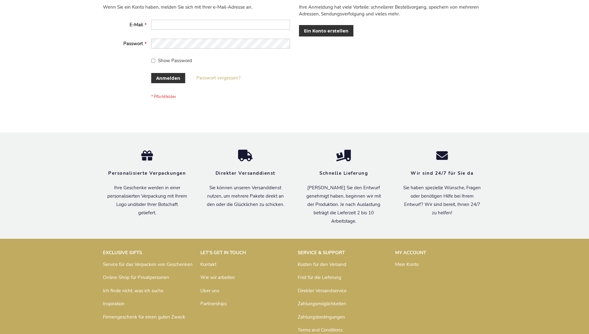
scroll to position [207, 0]
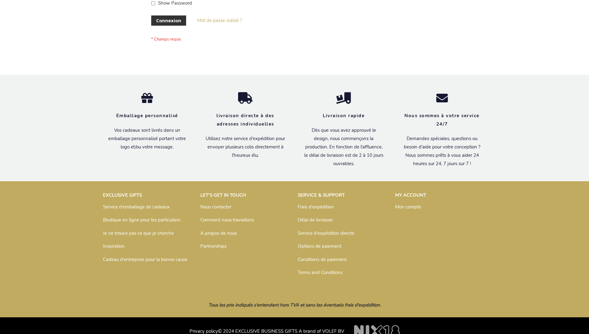
scroll to position [213, 0]
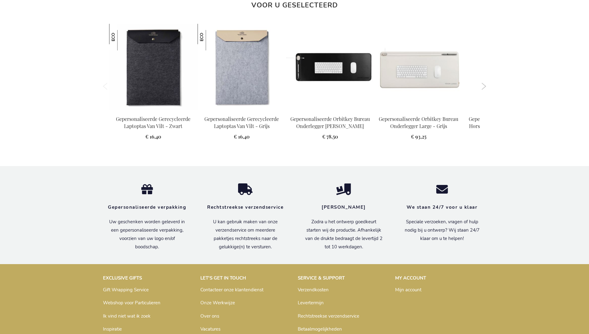
scroll to position [699, 0]
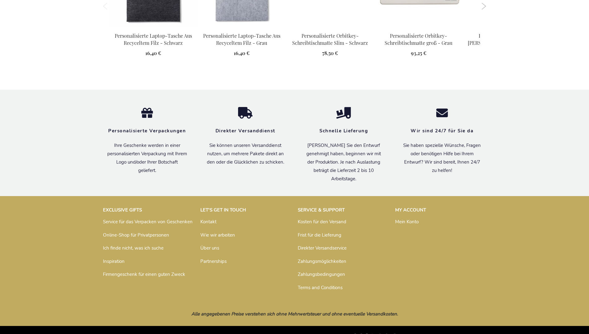
scroll to position [710, 0]
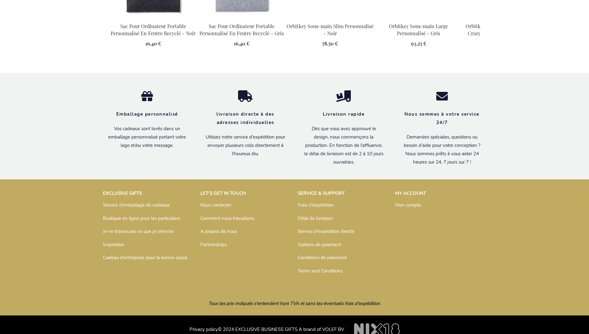
scroll to position [703, 0]
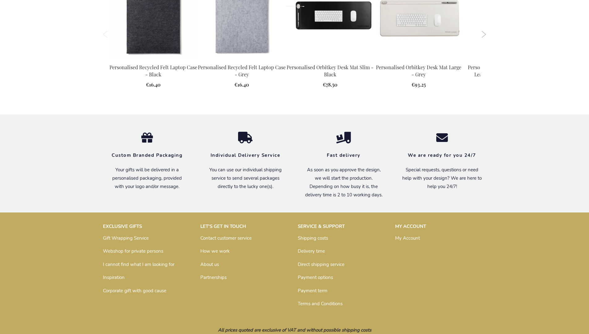
scroll to position [681, 0]
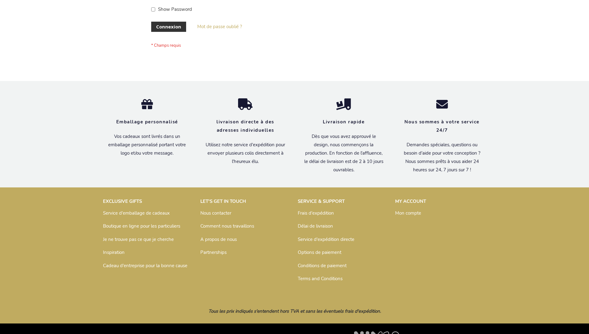
scroll to position [213, 0]
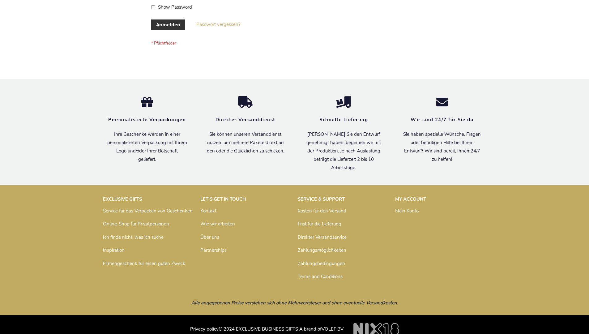
scroll to position [207, 0]
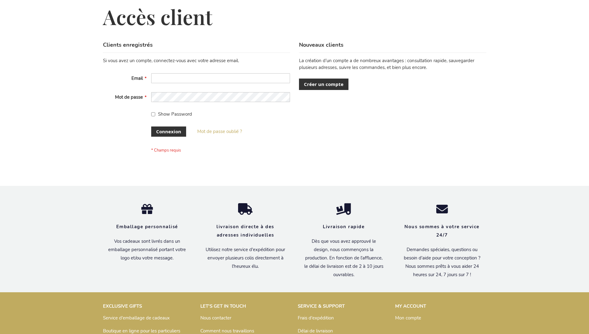
scroll to position [213, 0]
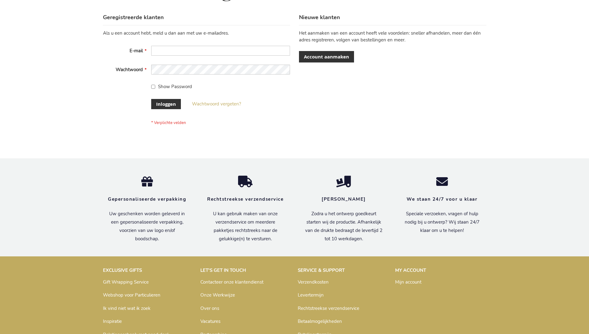
scroll to position [210, 0]
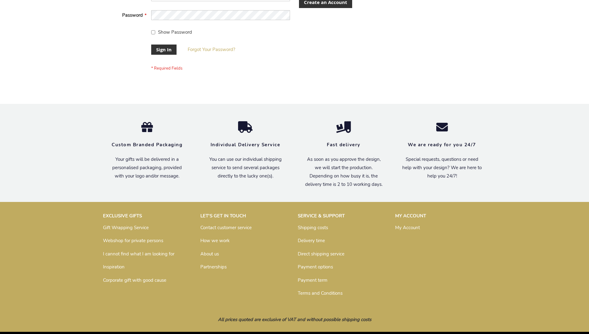
scroll to position [199, 0]
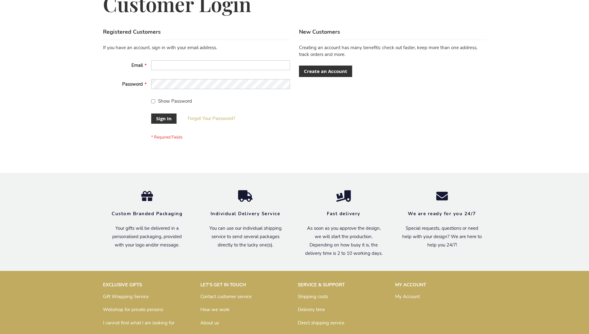
scroll to position [199, 0]
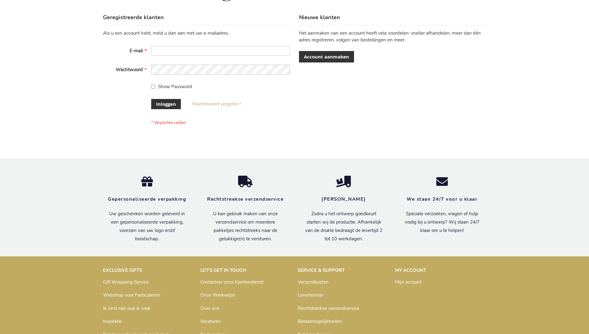
scroll to position [210, 0]
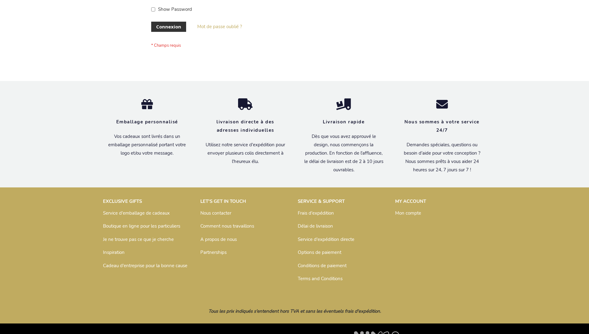
scroll to position [213, 0]
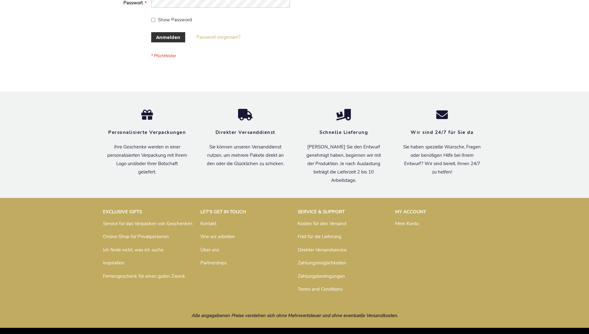
scroll to position [207, 0]
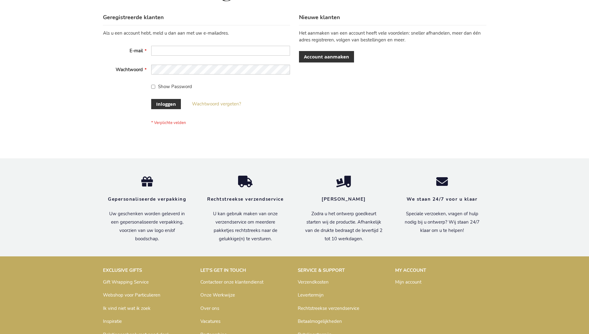
scroll to position [210, 0]
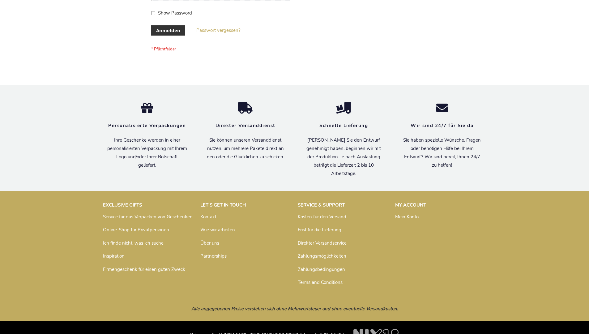
scroll to position [207, 0]
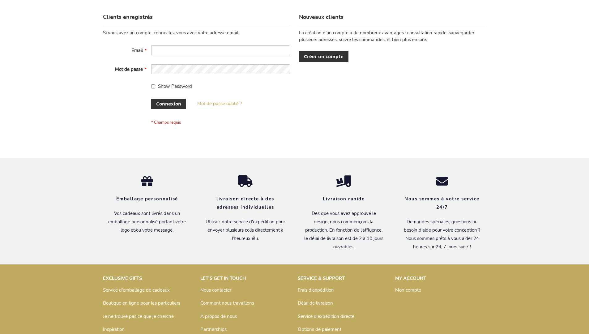
scroll to position [213, 0]
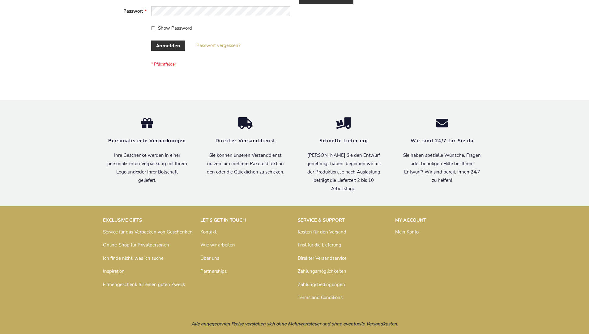
scroll to position [207, 0]
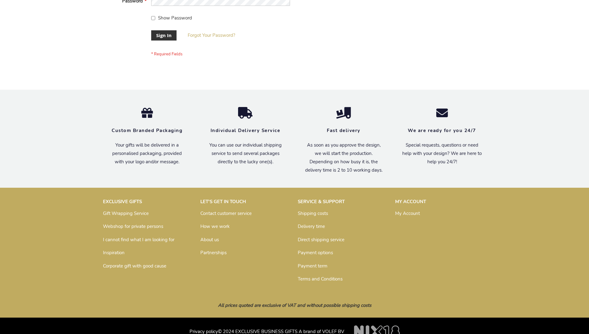
scroll to position [199, 0]
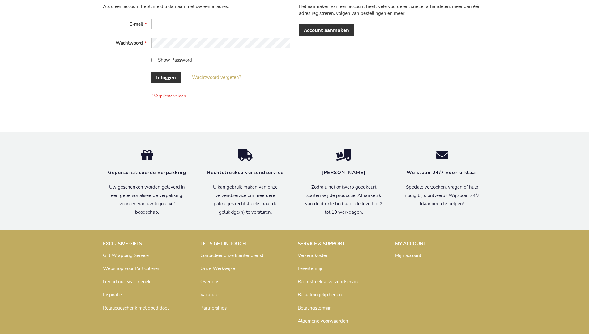
scroll to position [210, 0]
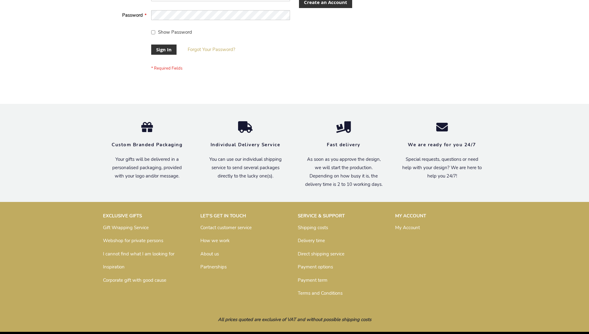
scroll to position [199, 0]
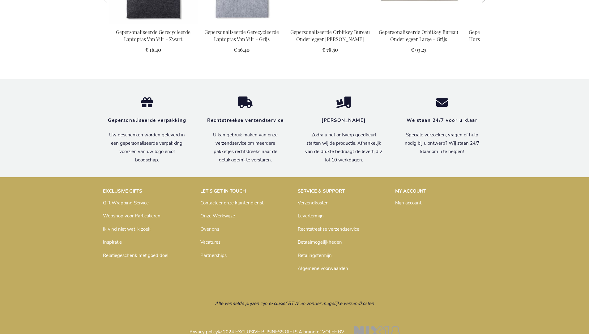
scroll to position [699, 0]
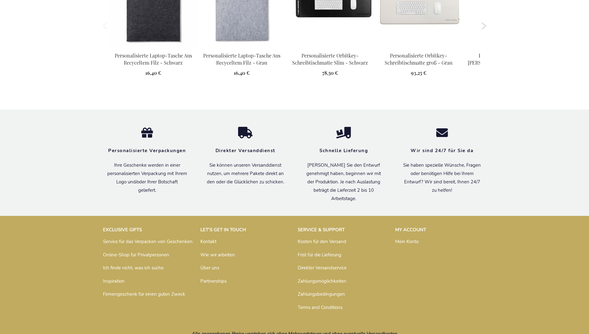
scroll to position [710, 0]
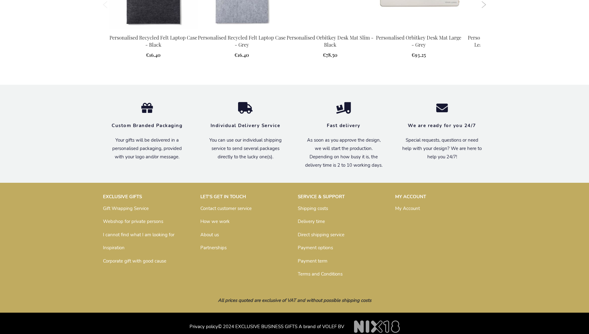
scroll to position [681, 0]
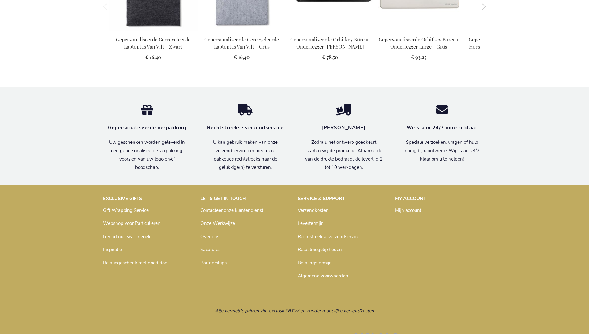
scroll to position [699, 0]
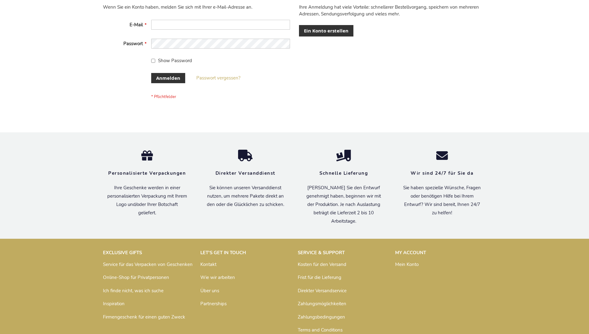
scroll to position [207, 0]
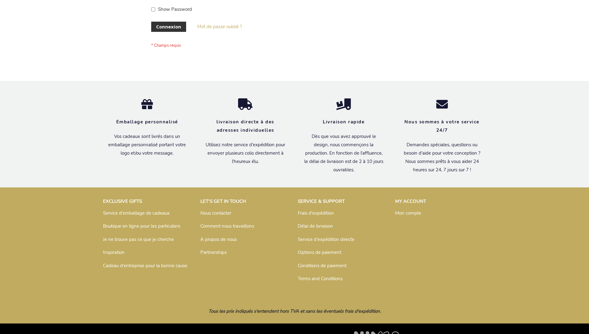
scroll to position [213, 0]
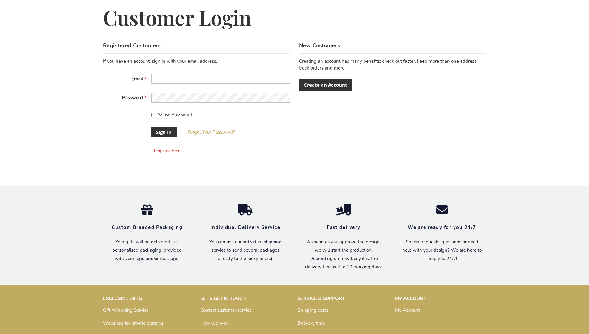
scroll to position [199, 0]
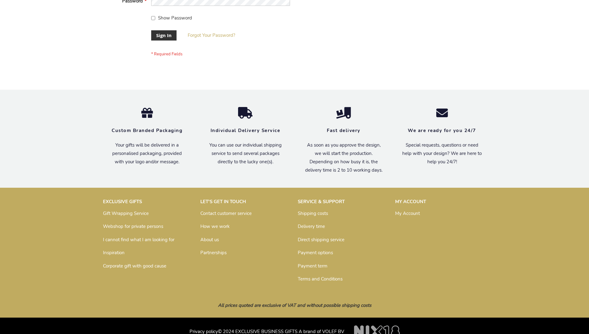
scroll to position [199, 0]
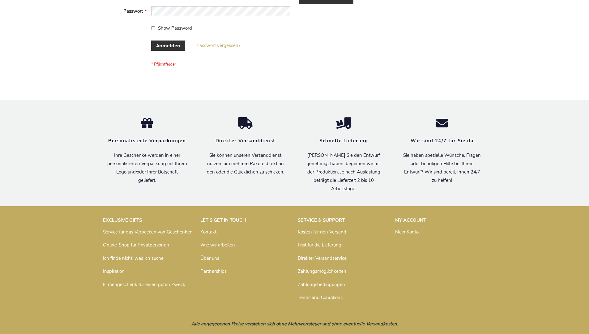
scroll to position [207, 0]
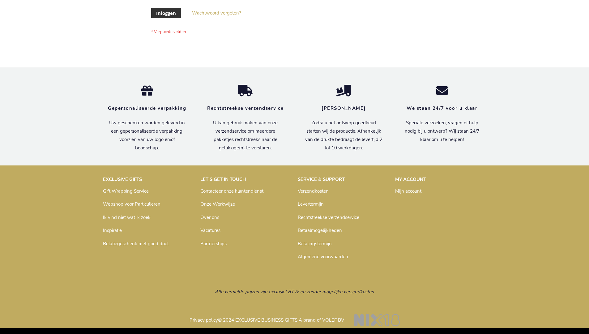
scroll to position [210, 0]
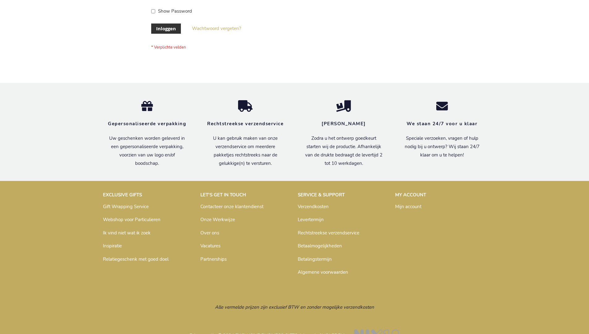
scroll to position [210, 0]
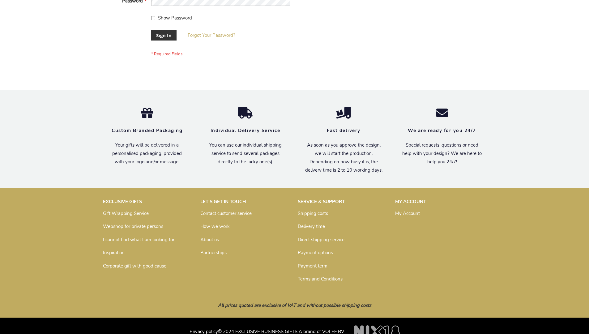
scroll to position [199, 0]
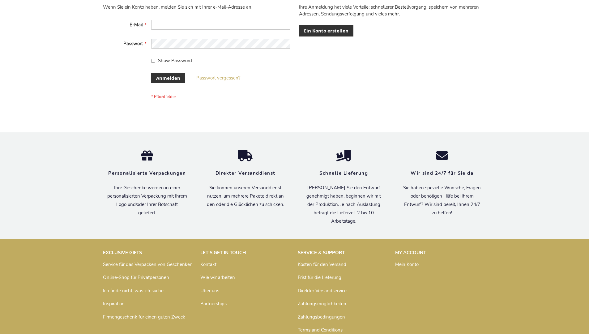
scroll to position [207, 0]
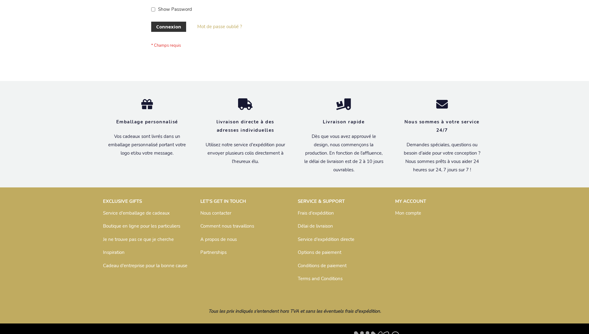
scroll to position [213, 0]
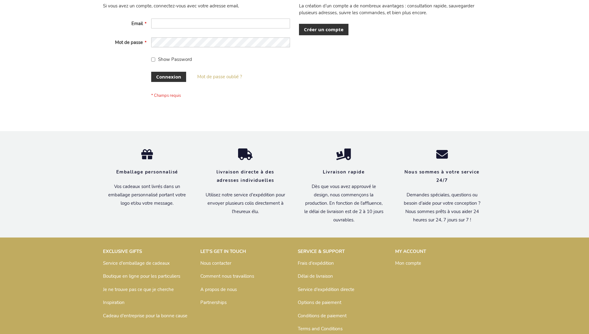
scroll to position [213, 0]
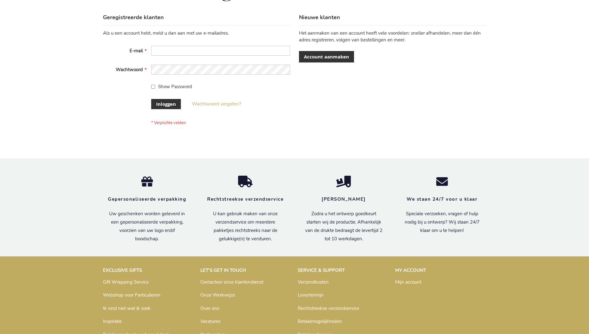
scroll to position [210, 0]
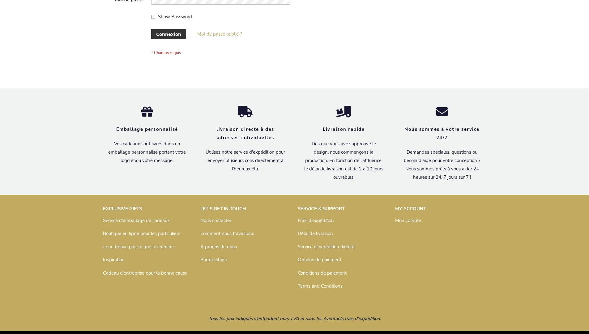
scroll to position [213, 0]
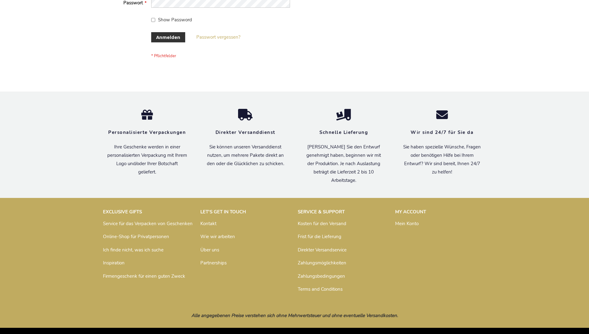
scroll to position [207, 0]
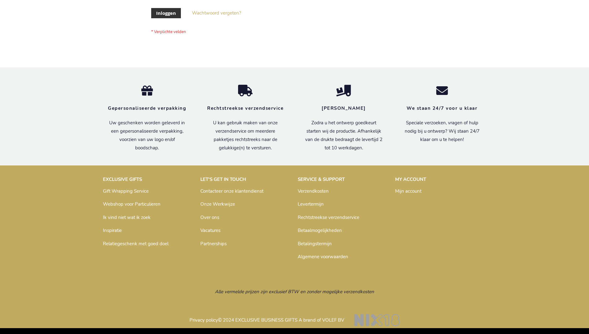
scroll to position [210, 0]
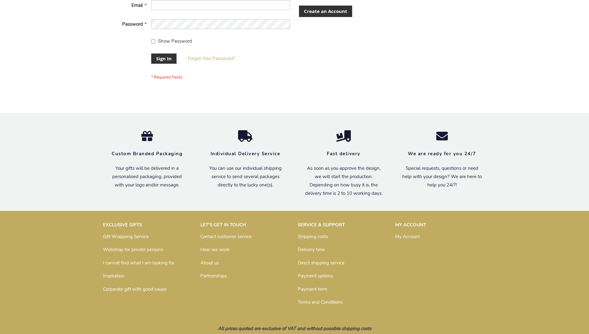
scroll to position [199, 0]
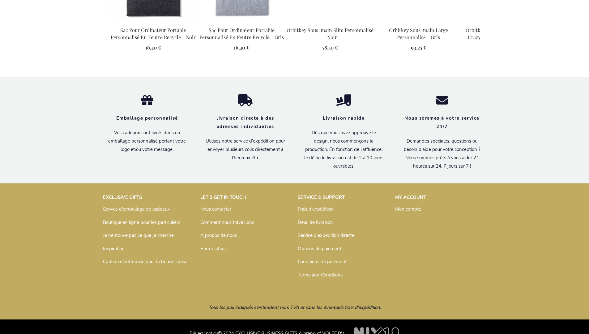
scroll to position [703, 0]
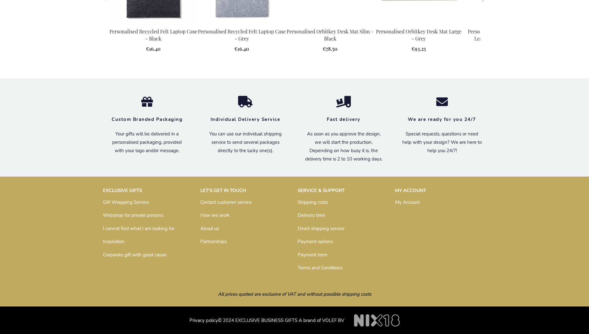
scroll to position [681, 0]
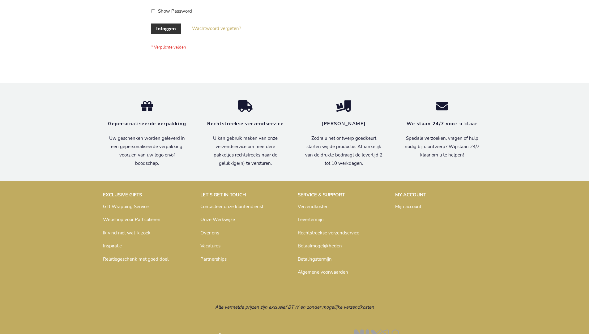
scroll to position [210, 0]
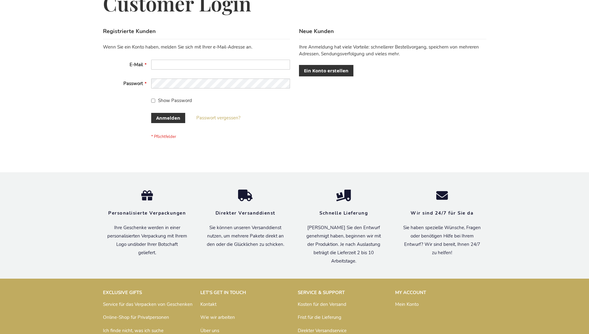
scroll to position [207, 0]
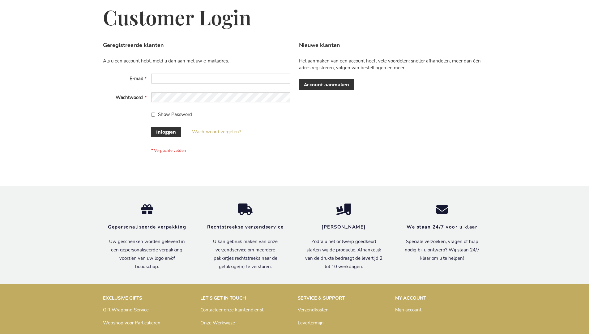
scroll to position [210, 0]
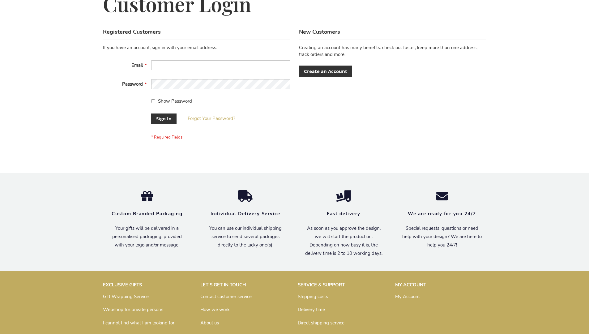
scroll to position [199, 0]
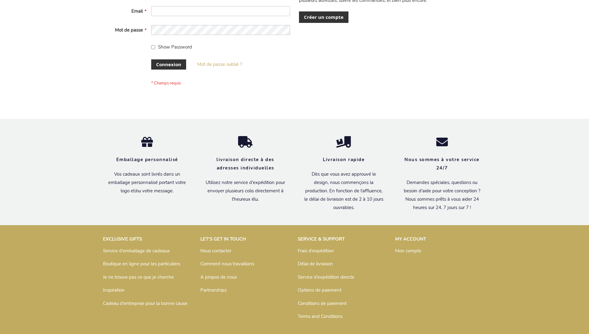
scroll to position [213, 0]
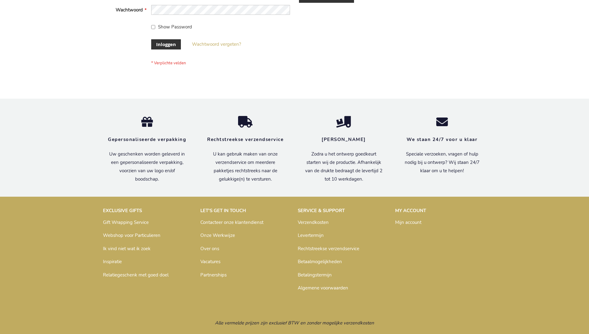
scroll to position [210, 0]
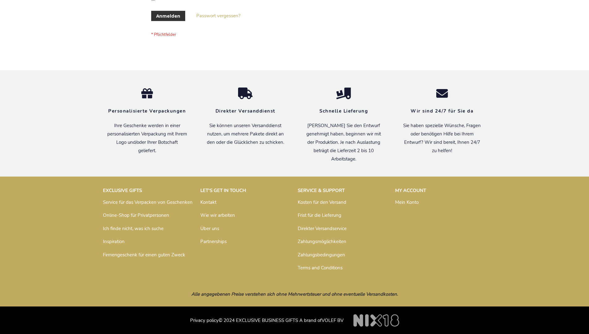
scroll to position [207, 0]
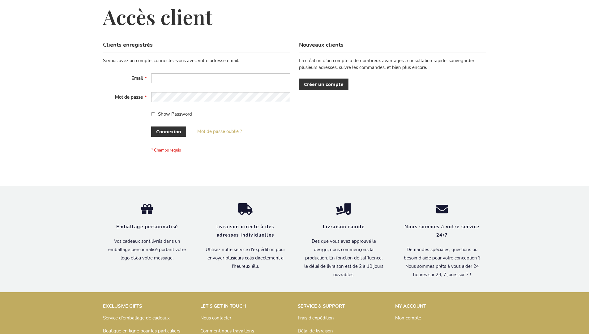
scroll to position [213, 0]
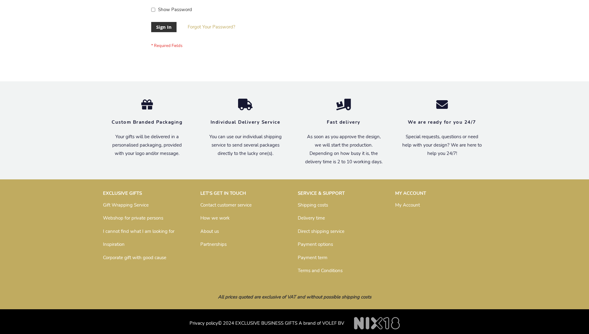
scroll to position [199, 0]
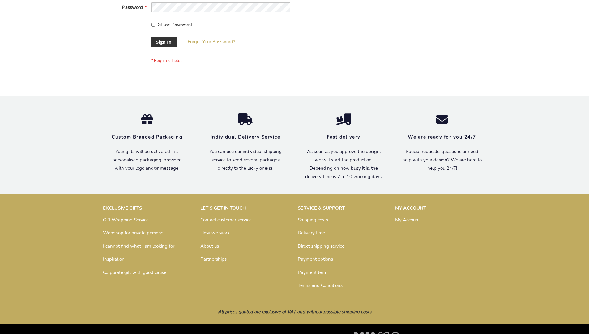
scroll to position [199, 0]
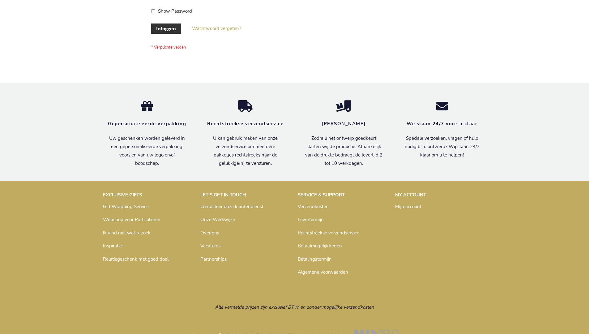
scroll to position [210, 0]
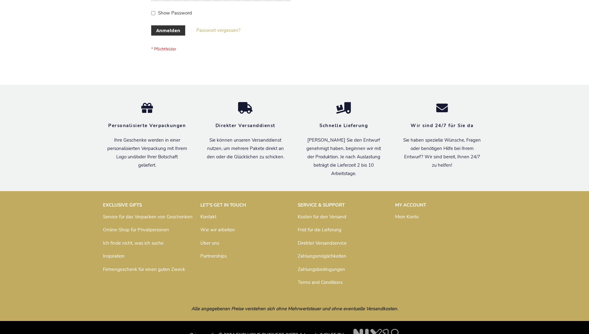
scroll to position [207, 0]
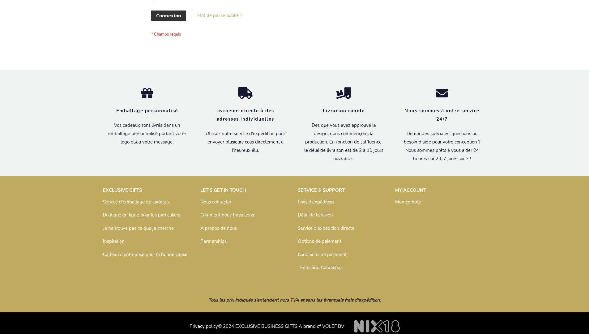
scroll to position [213, 0]
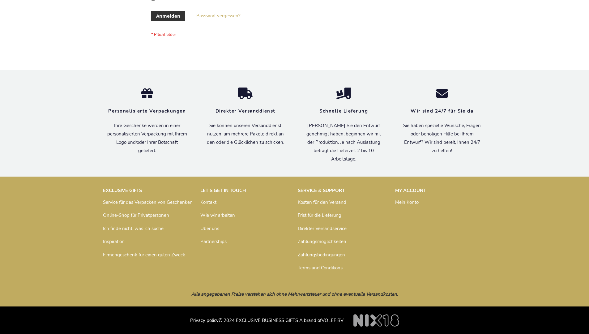
scroll to position [207, 0]
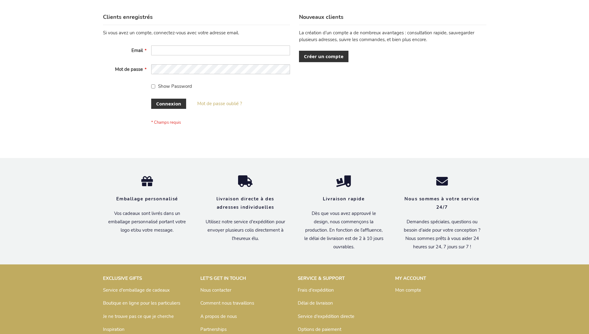
scroll to position [213, 0]
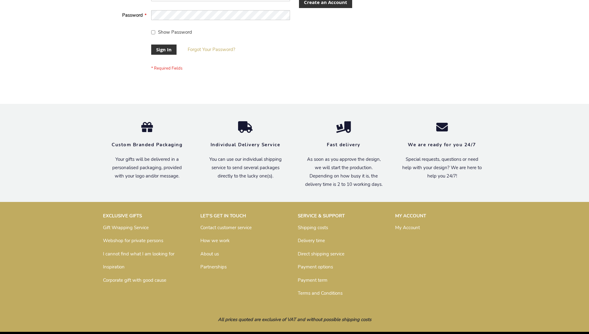
scroll to position [199, 0]
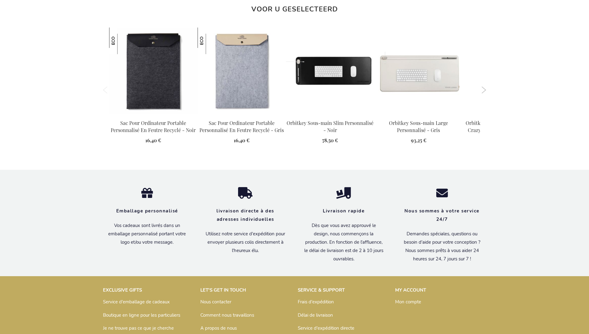
scroll to position [703, 0]
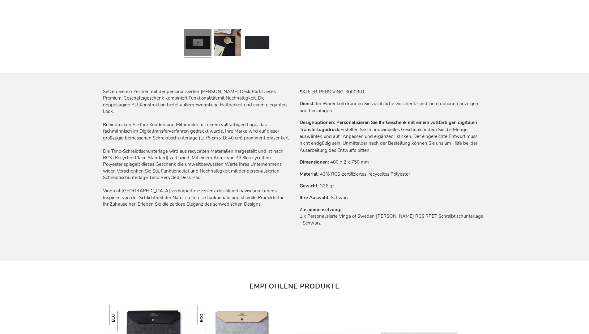
scroll to position [710, 0]
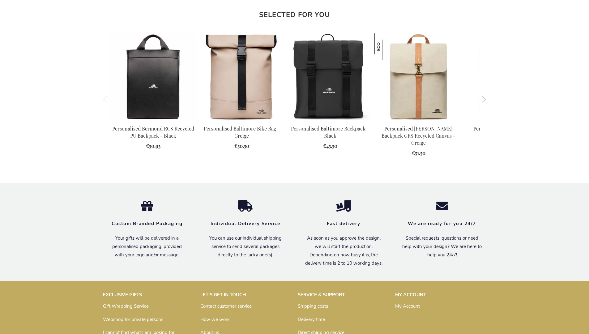
scroll to position [832, 0]
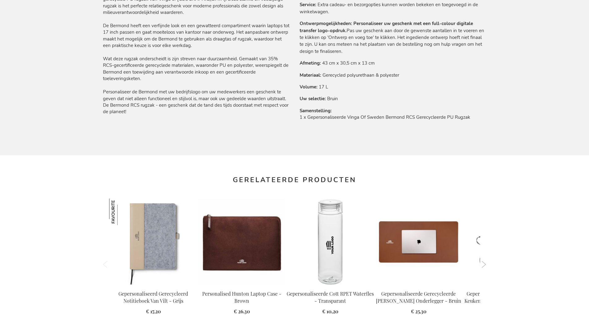
scroll to position [850, 0]
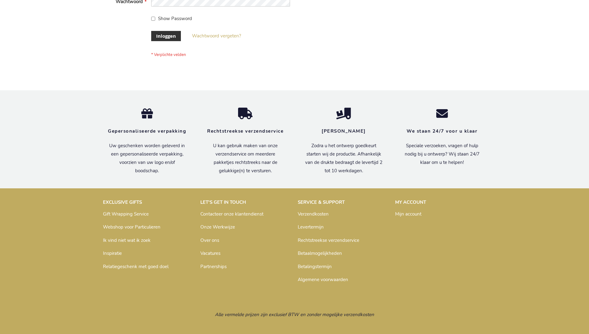
scroll to position [210, 0]
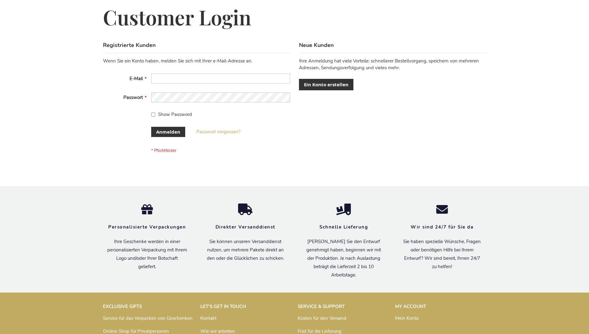
scroll to position [207, 0]
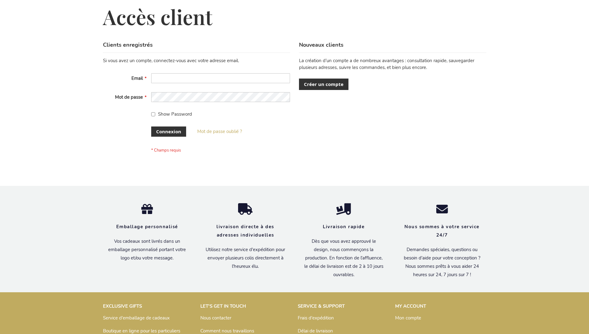
scroll to position [213, 0]
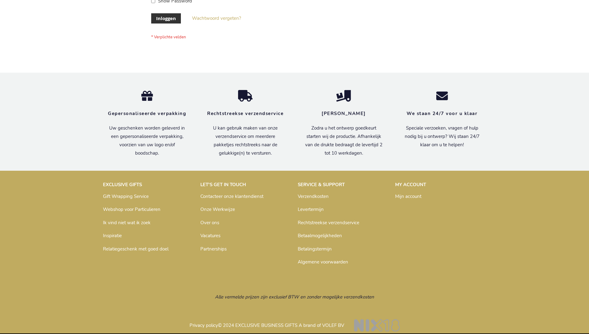
scroll to position [210, 0]
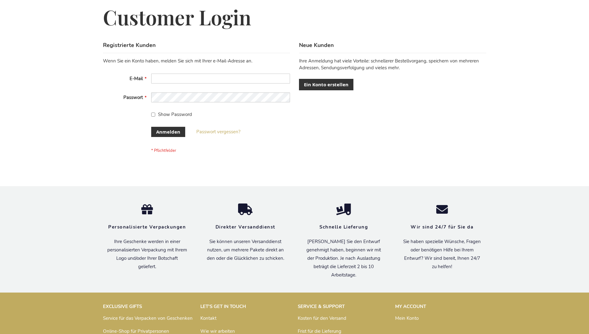
scroll to position [207, 0]
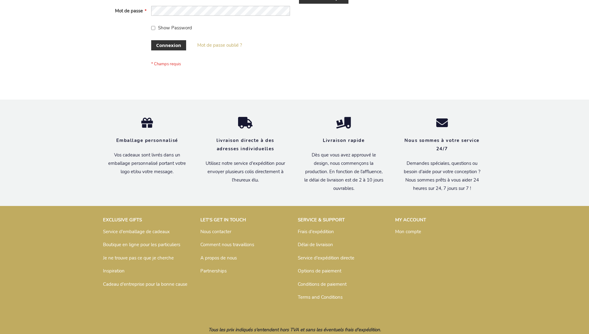
scroll to position [208, 0]
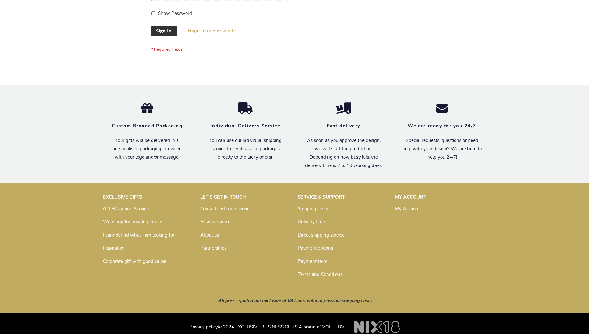
scroll to position [199, 0]
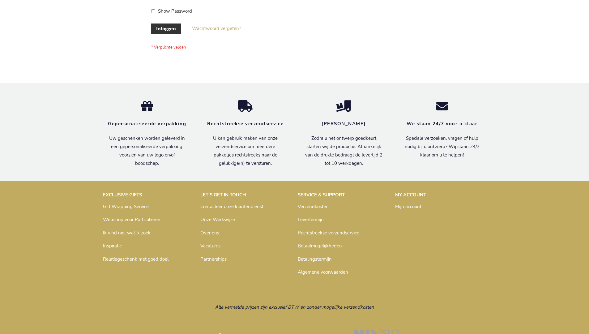
scroll to position [210, 0]
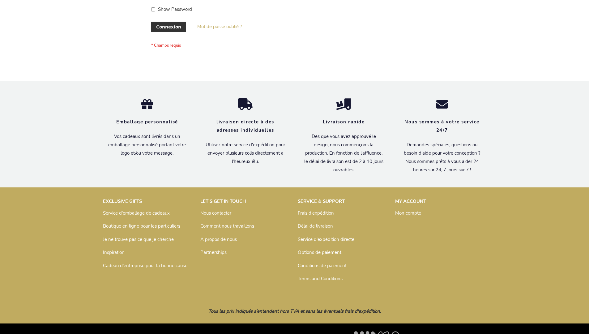
scroll to position [213, 0]
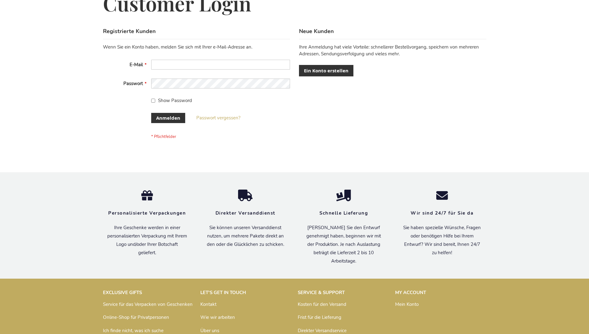
scroll to position [207, 0]
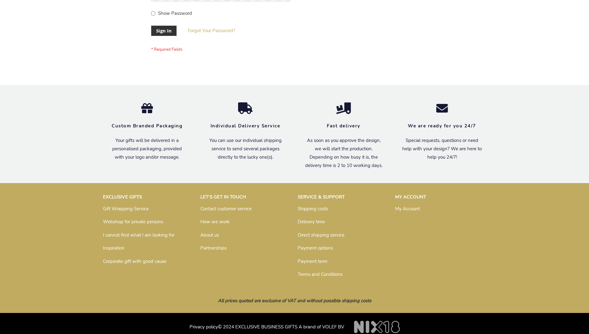
scroll to position [199, 0]
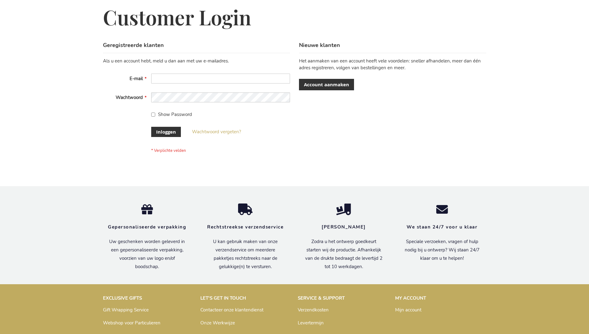
scroll to position [210, 0]
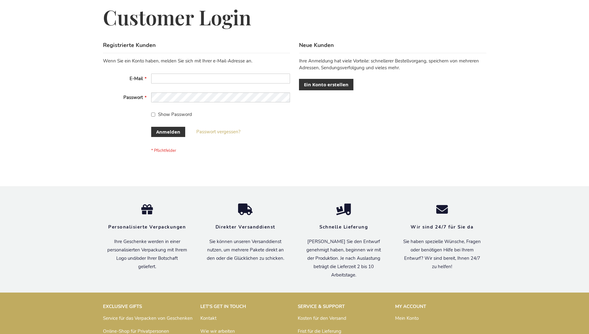
scroll to position [207, 0]
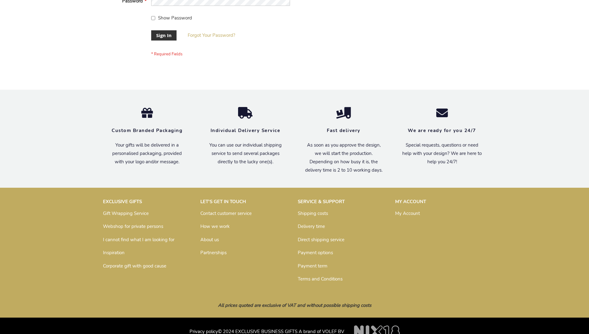
scroll to position [199, 0]
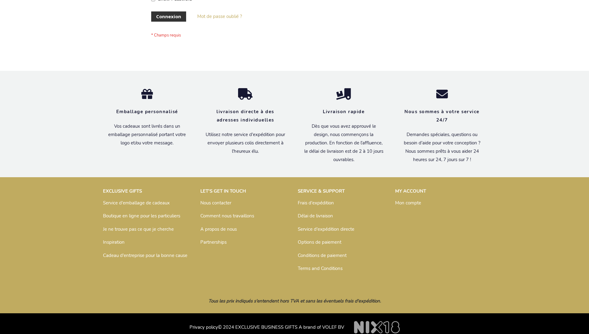
scroll to position [208, 0]
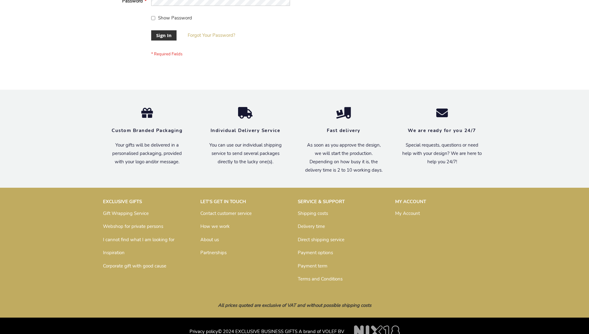
scroll to position [199, 0]
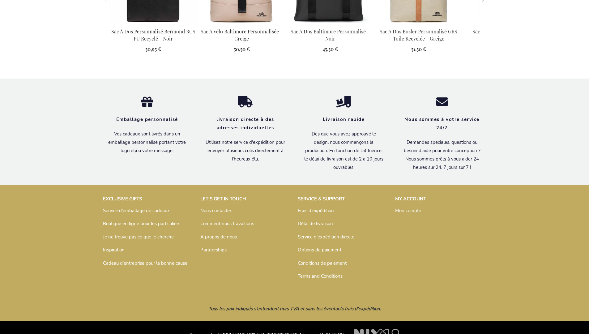
scroll to position [853, 0]
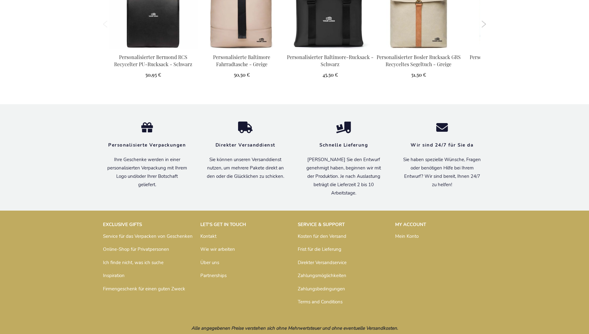
scroll to position [847, 0]
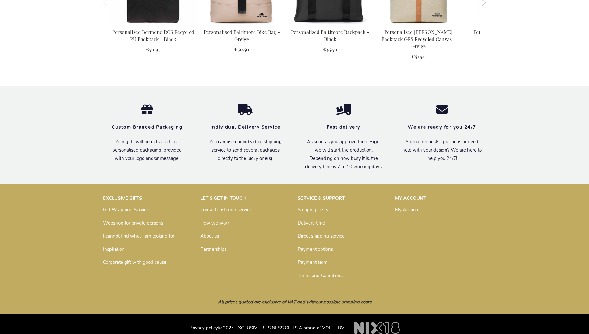
scroll to position [832, 0]
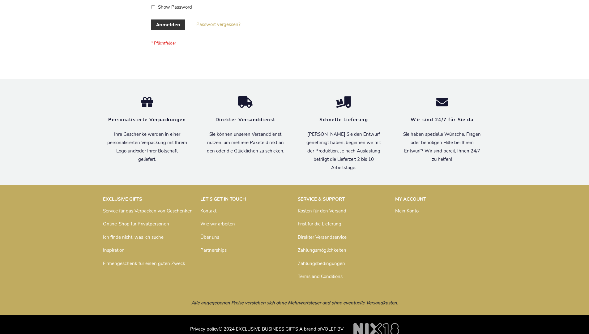
scroll to position [207, 0]
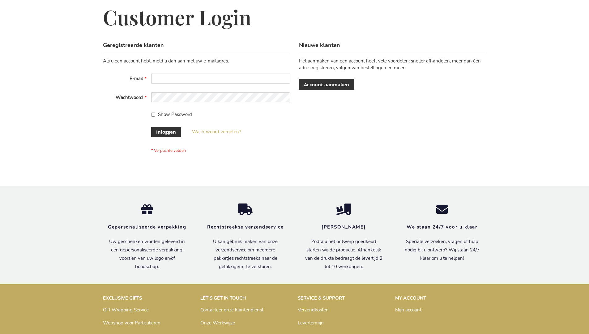
scroll to position [210, 0]
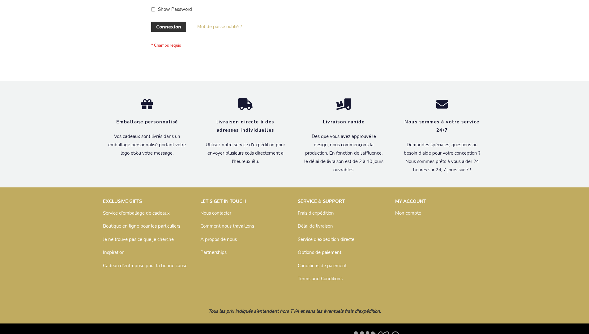
scroll to position [213, 0]
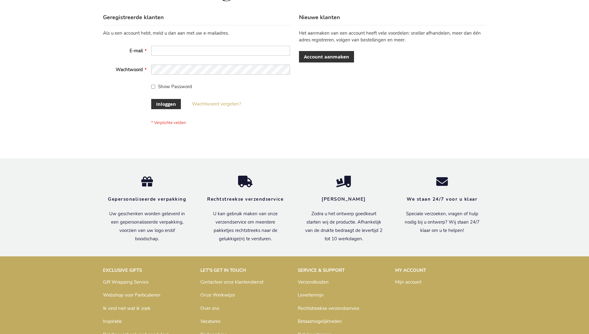
scroll to position [210, 0]
